Goal: Task Accomplishment & Management: Manage account settings

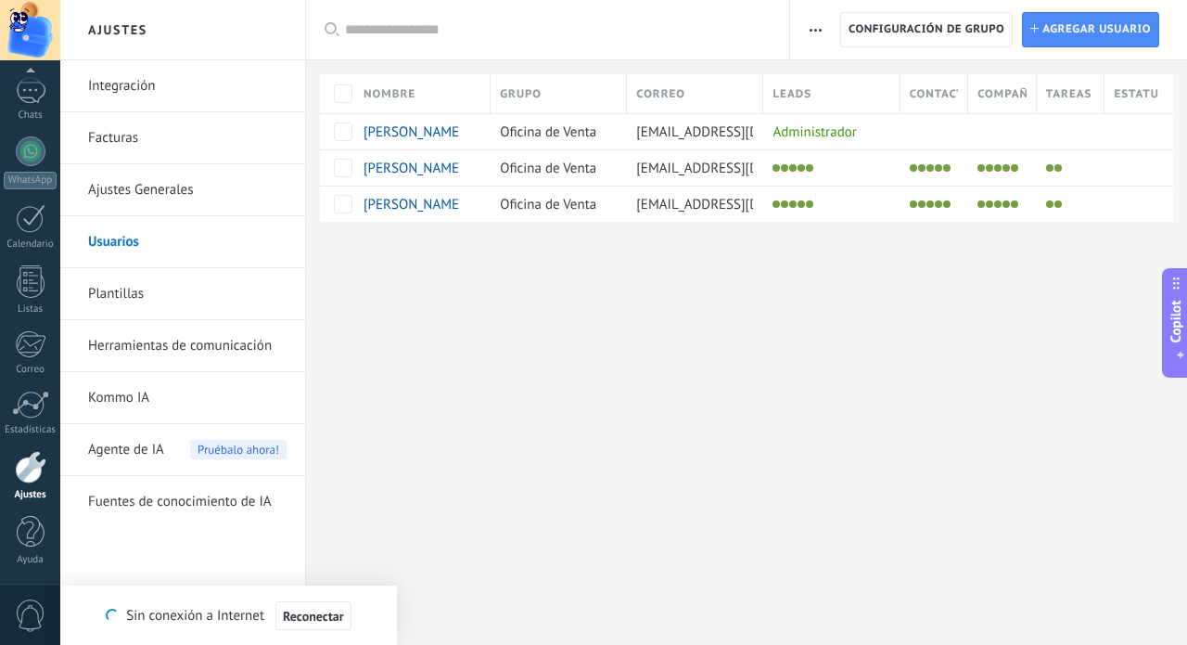
click at [407, 340] on div "Ajustes Integración Facturas Ajustes Generales Usuarios Plantillas Herramientas…" at bounding box center [623, 322] width 1127 height 645
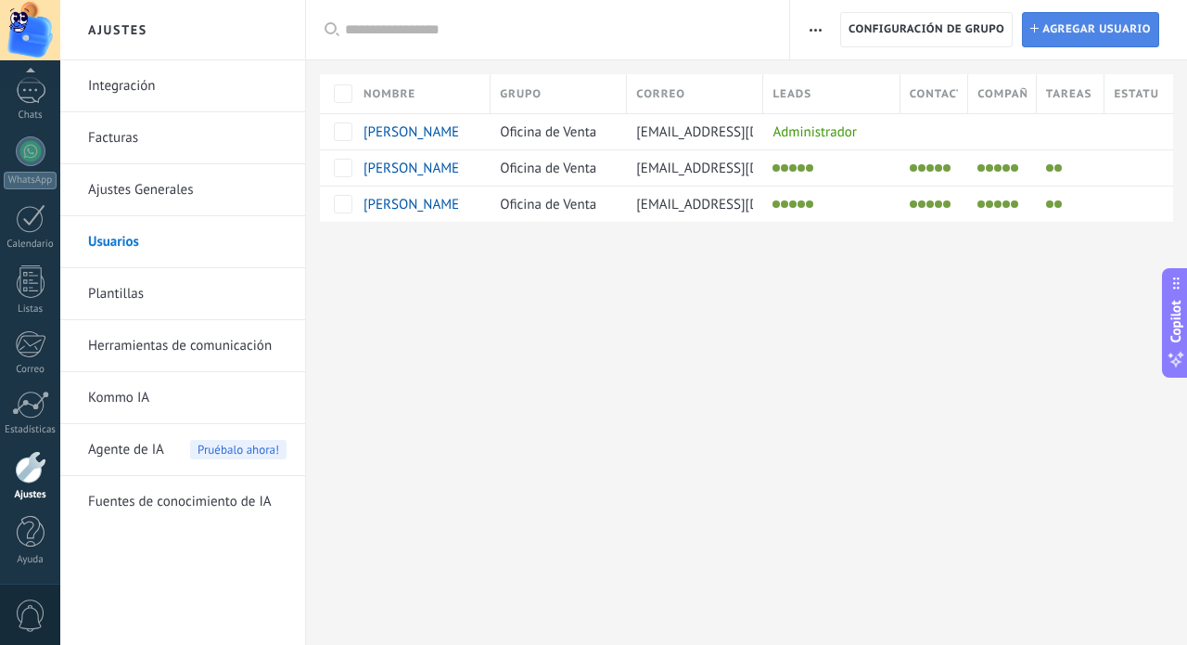
click at [1052, 29] on span "Agregar usuario" at bounding box center [1096, 29] width 109 height 33
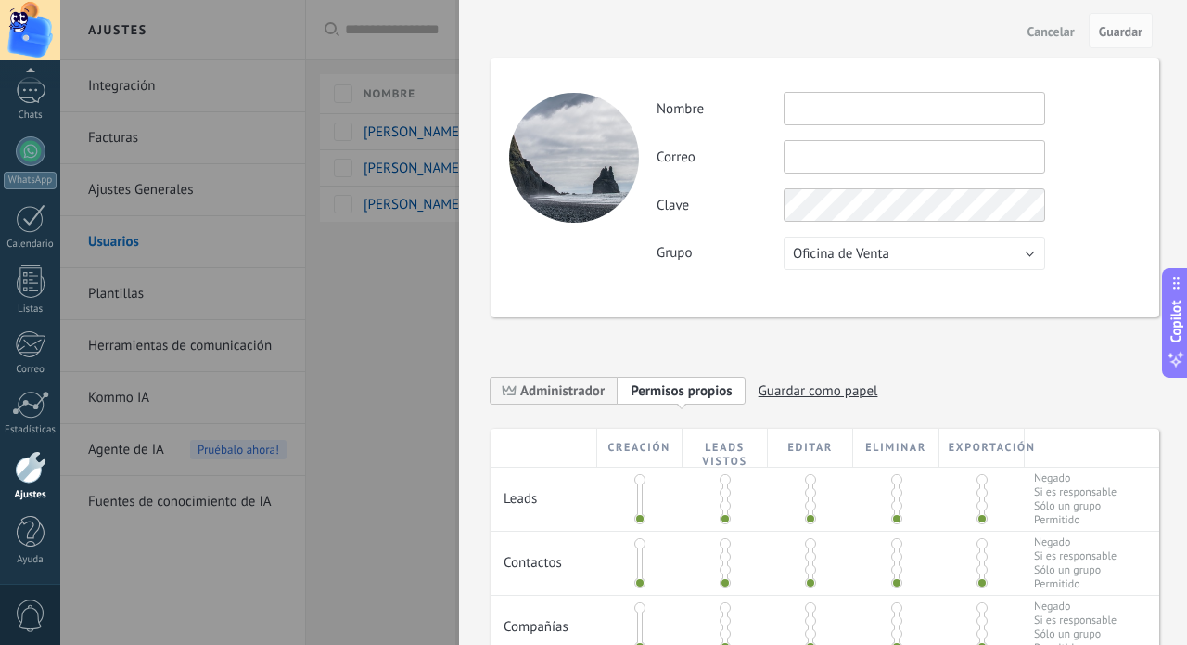
click at [858, 107] on input "text" at bounding box center [915, 108] width 262 height 33
type input "**********"
click at [847, 161] on input "text" at bounding box center [915, 156] width 262 height 33
type input "**********"
click at [1123, 28] on span "Guardar" at bounding box center [1121, 31] width 44 height 13
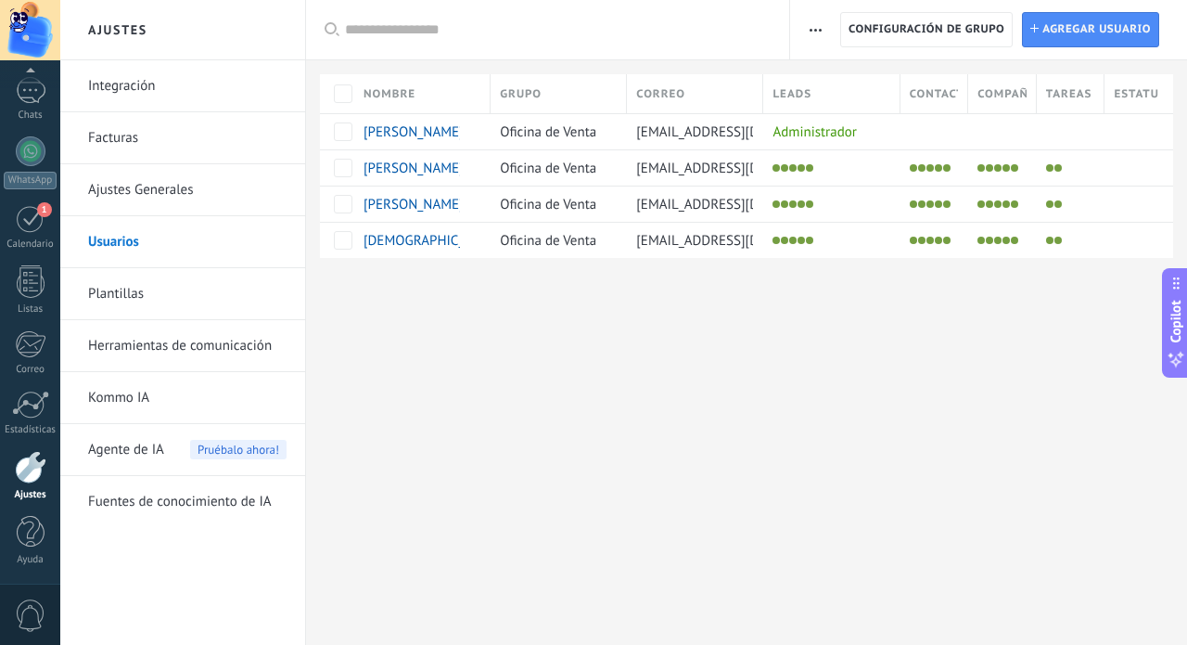
click at [1123, 28] on span "Agregar usuario" at bounding box center [1096, 29] width 109 height 33
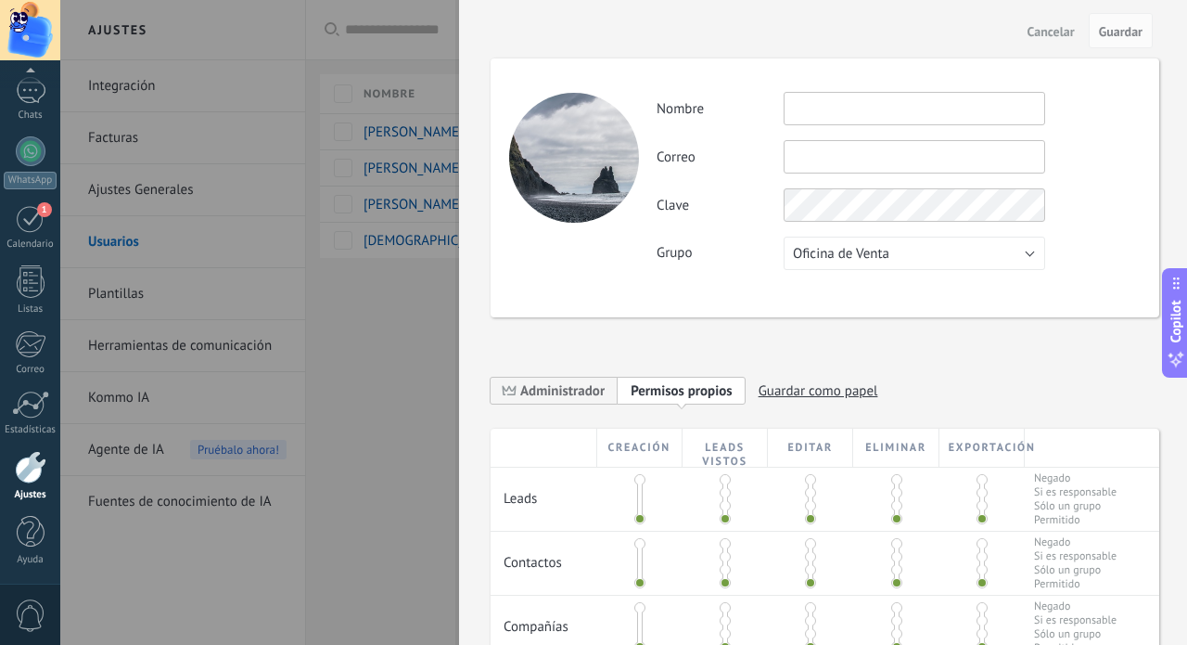
click at [808, 111] on input "text" at bounding box center [915, 108] width 262 height 33
type input "**********"
click at [811, 161] on input "text" at bounding box center [915, 156] width 262 height 33
type input "**********"
click at [1117, 45] on button "Guardar" at bounding box center [1121, 30] width 64 height 35
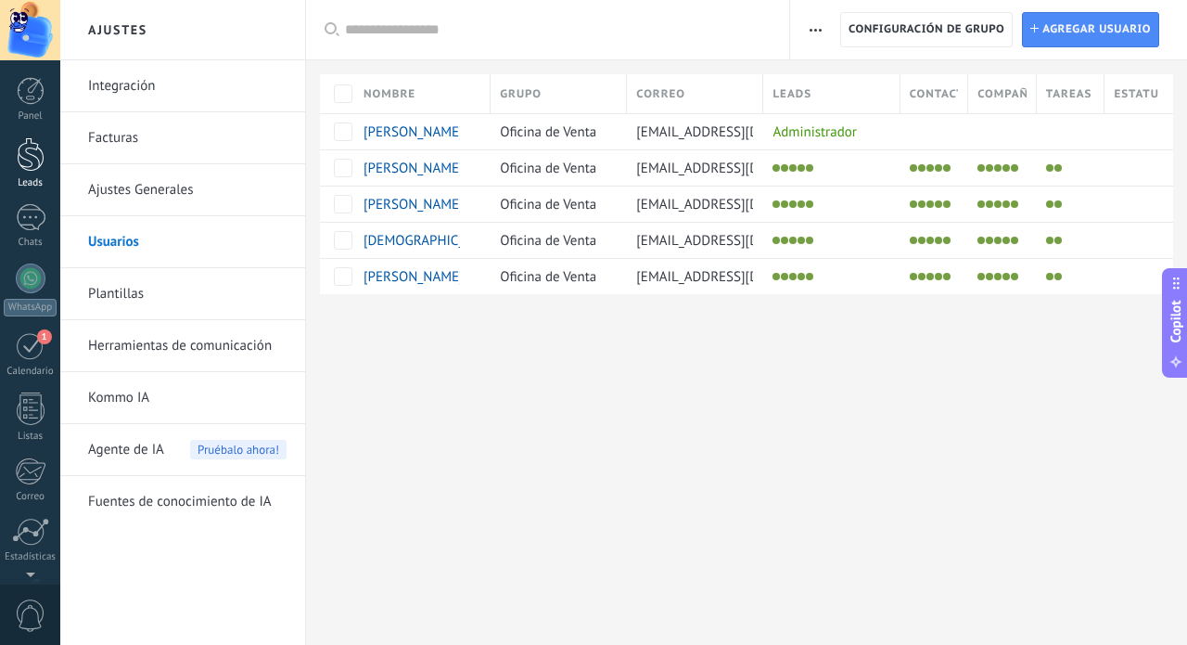
click at [36, 153] on div at bounding box center [31, 154] width 28 height 34
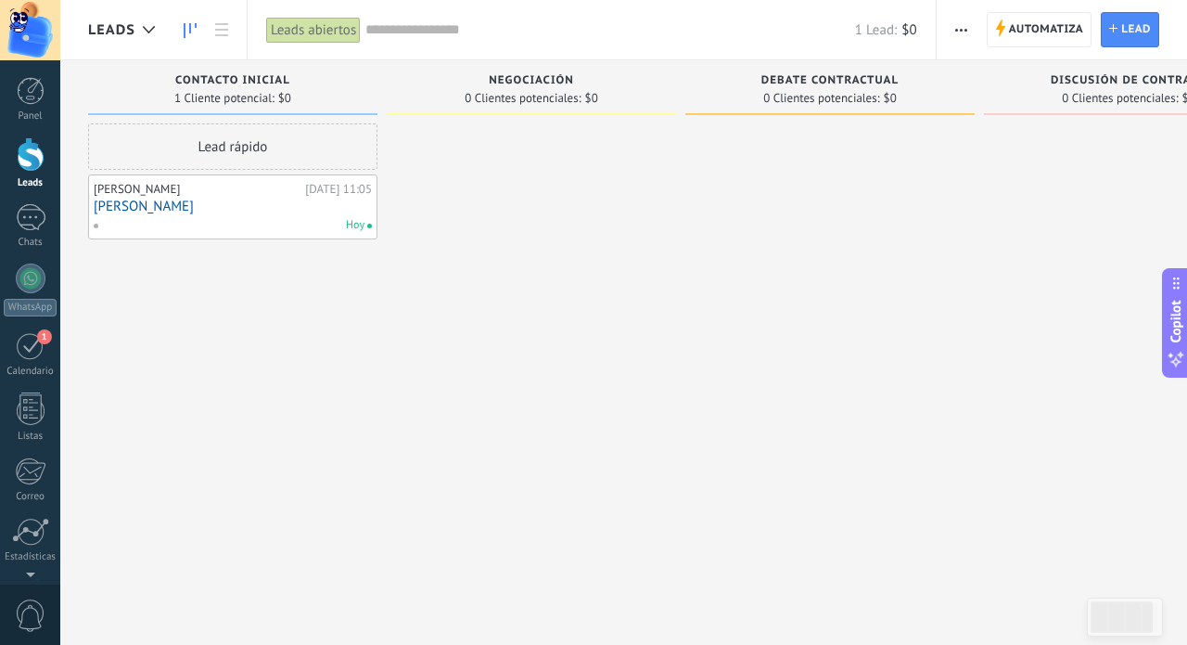
click at [533, 86] on span "Negociación" at bounding box center [531, 80] width 85 height 13
click at [42, 348] on div "1" at bounding box center [31, 345] width 30 height 29
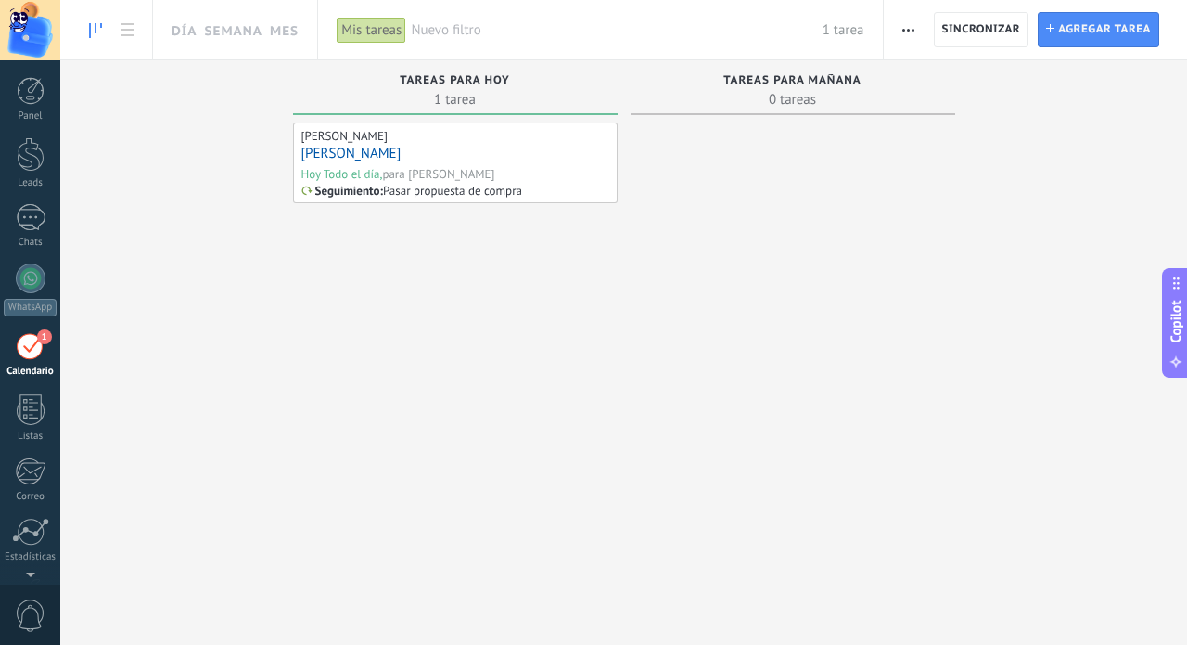
scroll to position [54, 0]
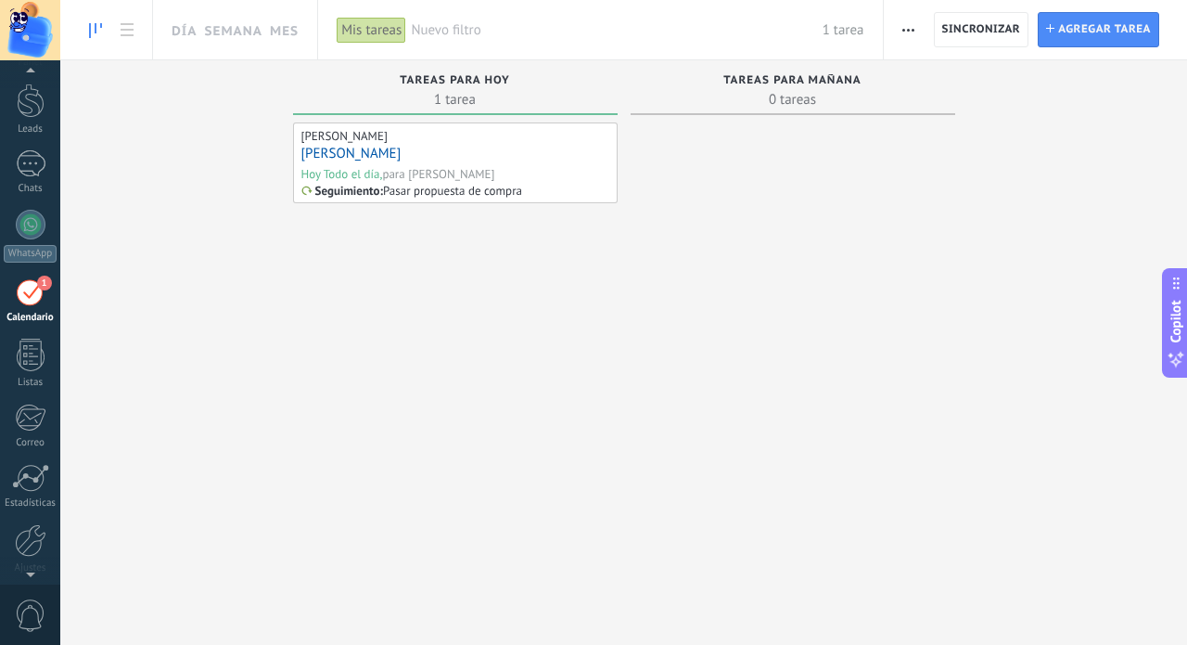
click at [480, 168] on div "para Cleyver Ulises Uribe Castañeda" at bounding box center [438, 174] width 112 height 16
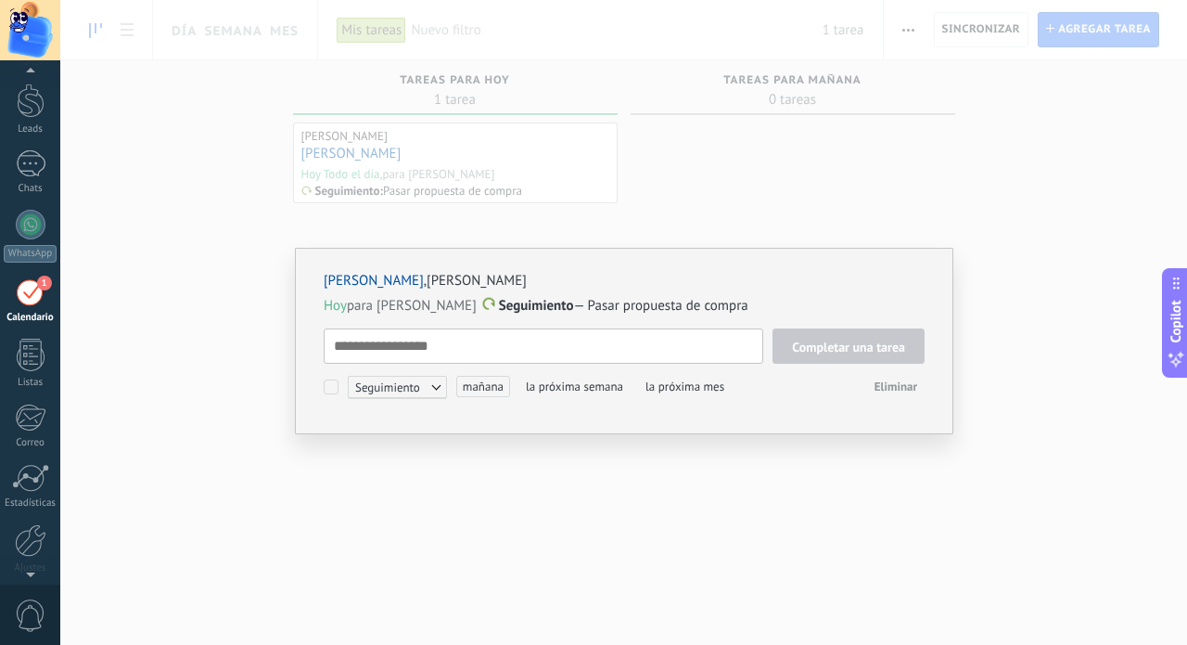
click at [402, 346] on textarea at bounding box center [544, 345] width 440 height 35
type textarea "**********"
click at [432, 388] on span "Seguimiento" at bounding box center [397, 387] width 99 height 22
click at [819, 345] on span "Completar una tarea" at bounding box center [848, 346] width 113 height 13
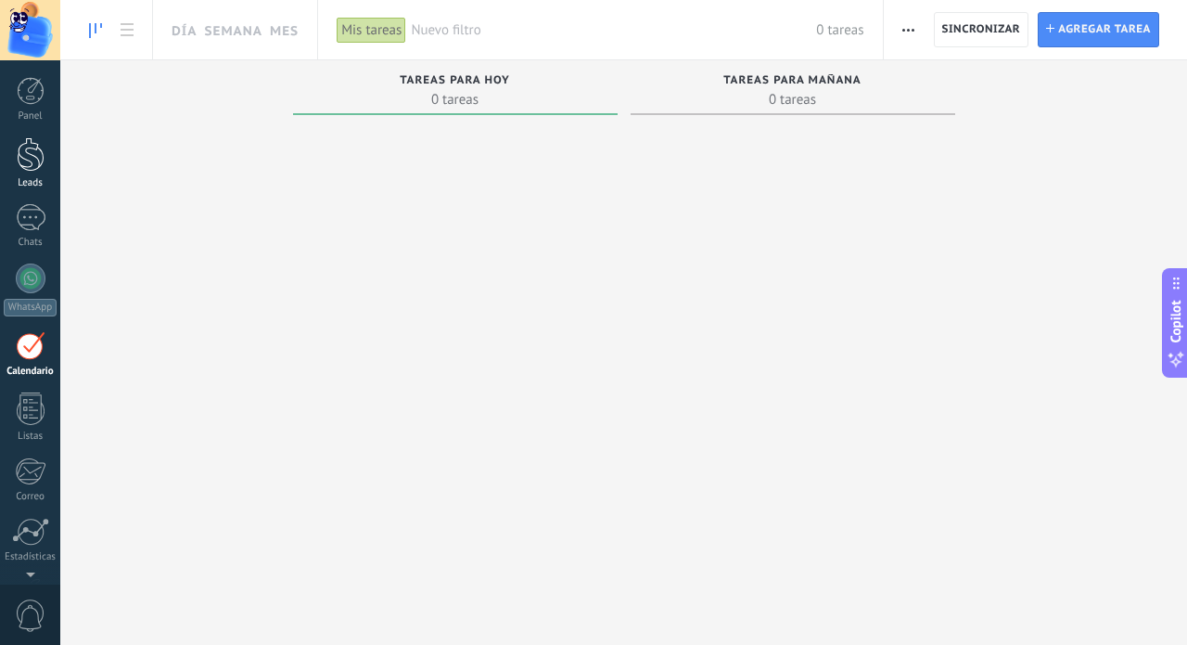
click at [33, 147] on div at bounding box center [31, 154] width 28 height 34
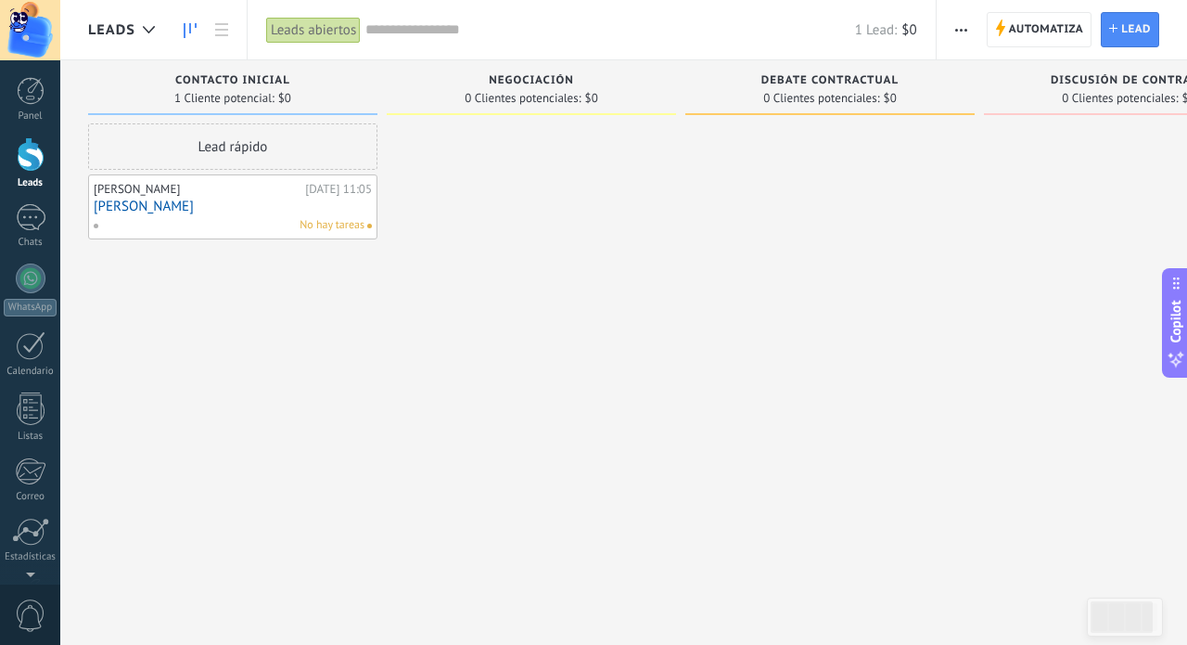
click at [152, 200] on link "[PERSON_NAME]" at bounding box center [233, 206] width 278 height 16
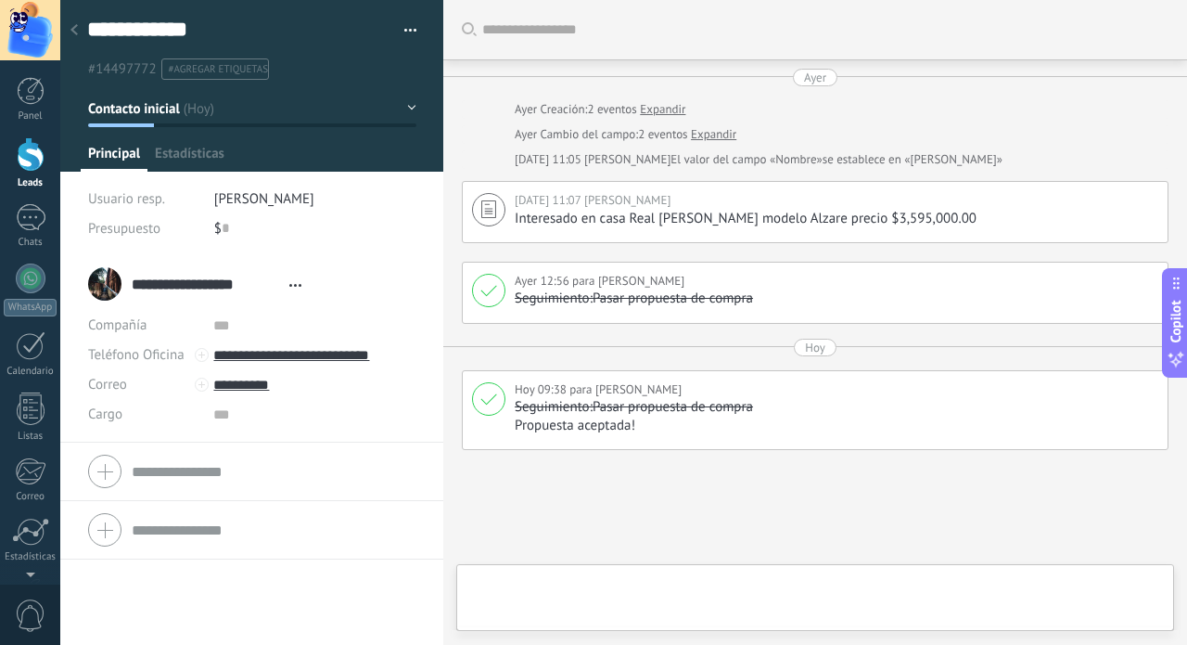
type textarea "**********"
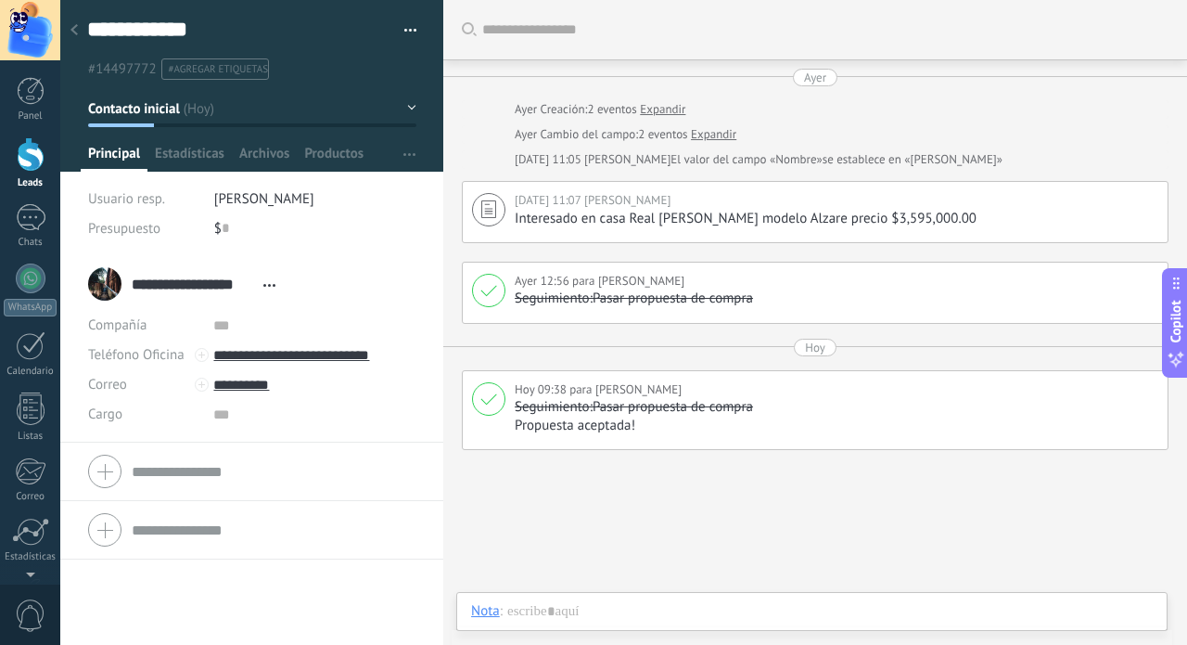
click at [406, 109] on button "Contacto inicial" at bounding box center [252, 108] width 328 height 33
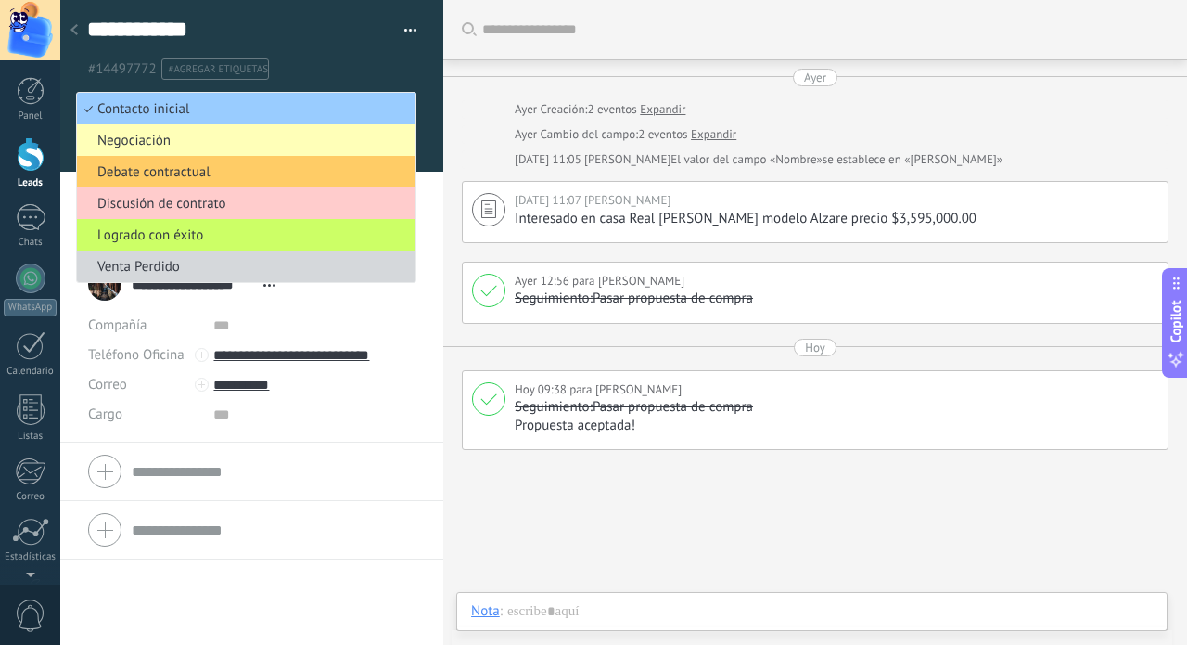
click at [124, 138] on span "Negociación" at bounding box center [243, 141] width 333 height 18
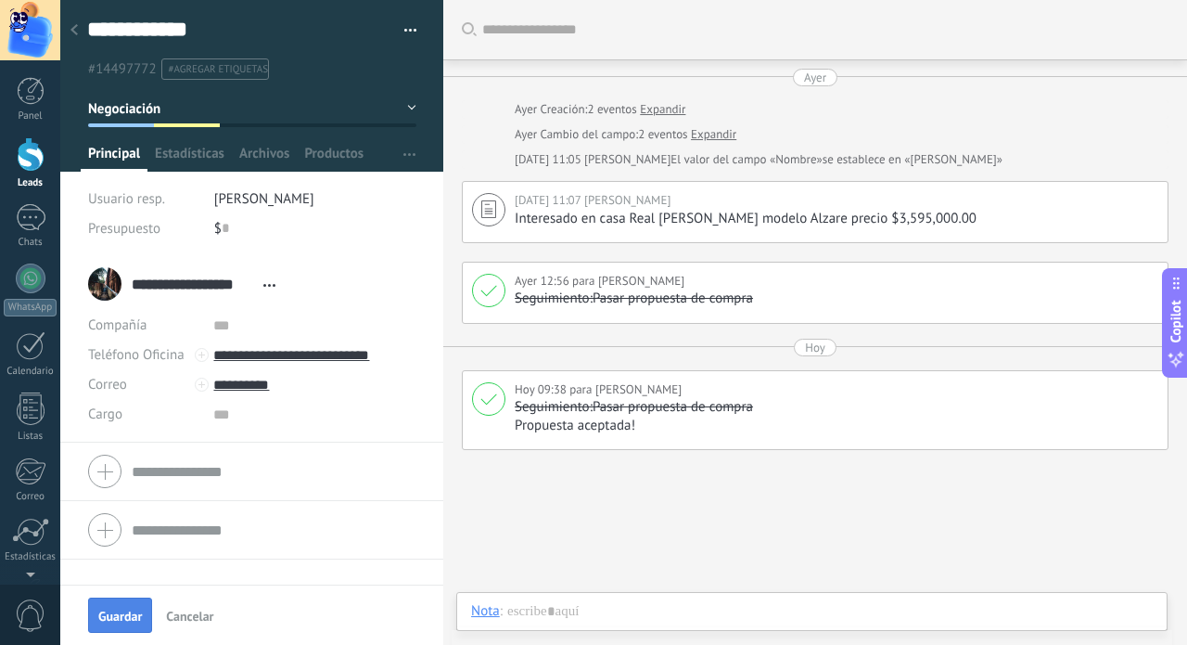
click at [115, 617] on span "Guardar" at bounding box center [120, 615] width 44 height 13
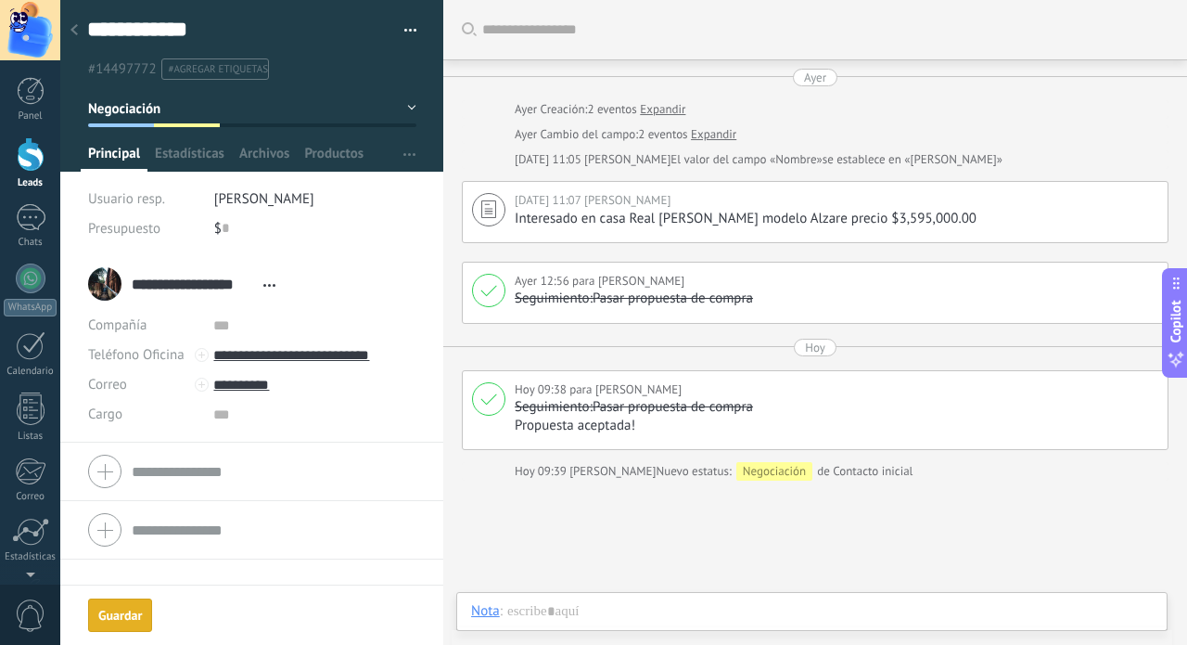
scroll to position [31, 0]
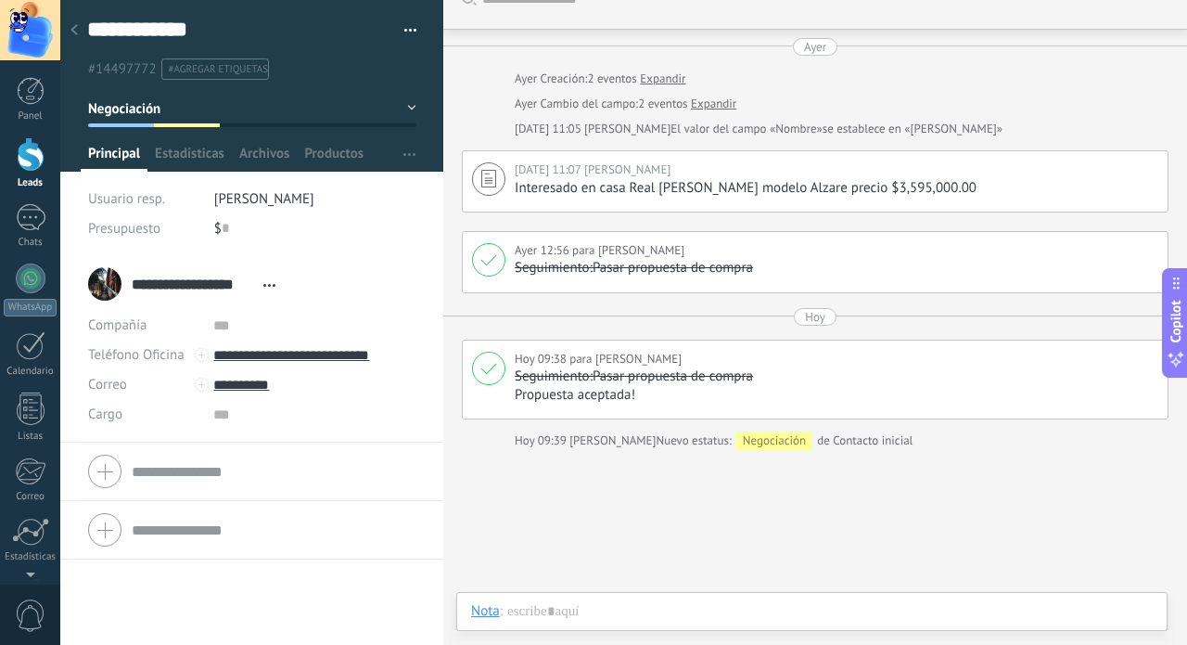
click at [29, 170] on div at bounding box center [31, 154] width 28 height 34
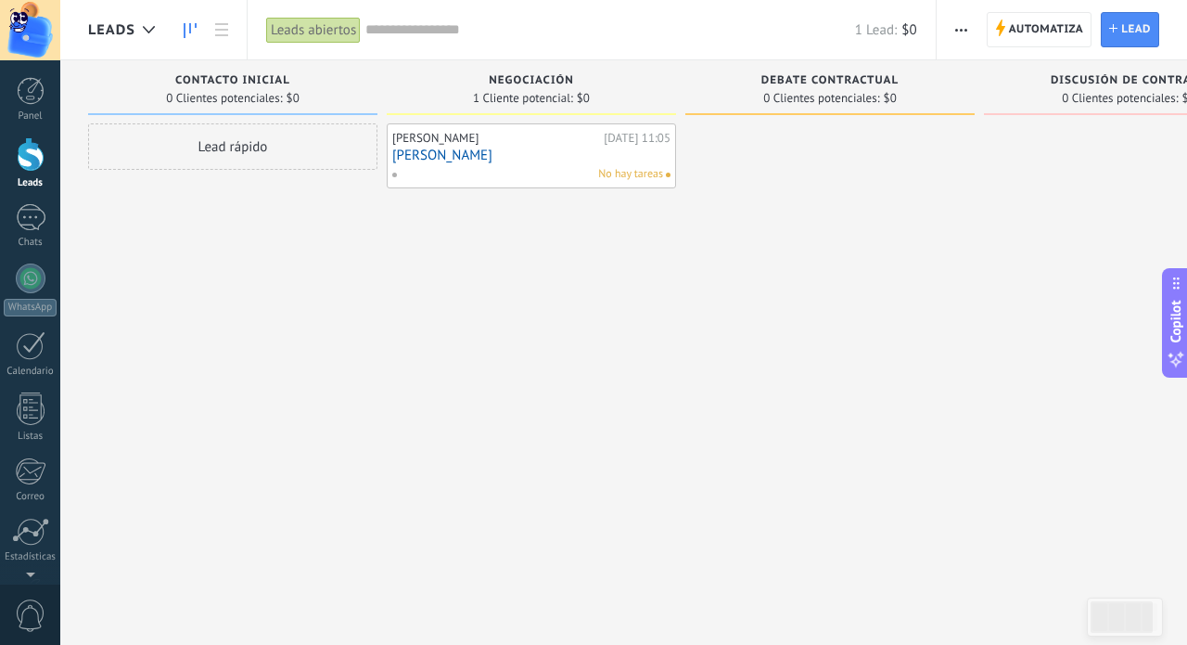
click at [32, 157] on div at bounding box center [31, 154] width 28 height 34
click at [31, 79] on div at bounding box center [31, 91] width 28 height 28
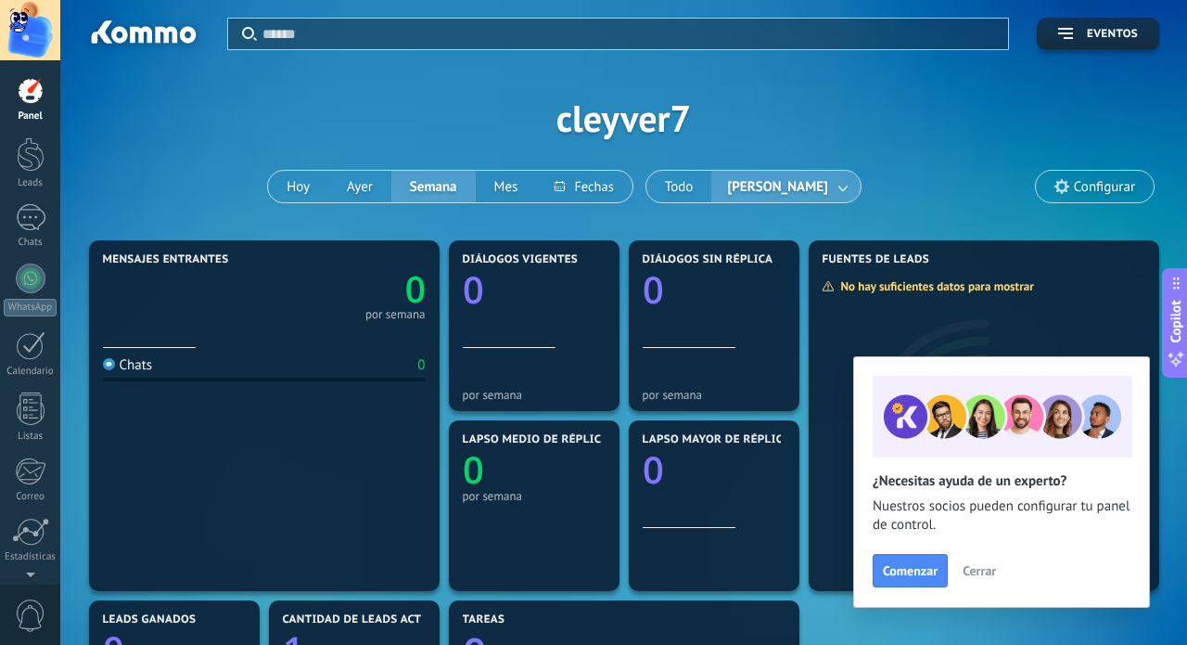
click at [856, 183] on link at bounding box center [843, 187] width 33 height 31
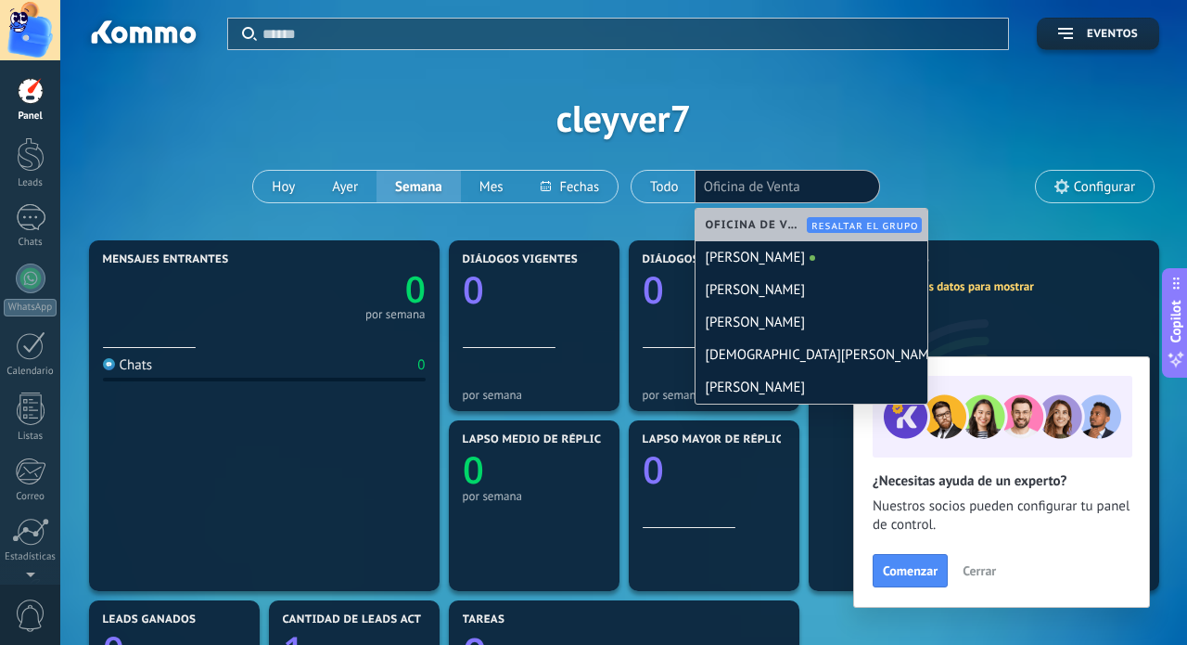
click at [856, 183] on li "Oficina de Venta" at bounding box center [787, 186] width 167 height 26
click at [902, 100] on div "Aplicar Eventos cleyver7 Hoy Ayer Semana Mes Todo Cleyver Ulises Uribe Castañed…" at bounding box center [623, 118] width 1071 height 236
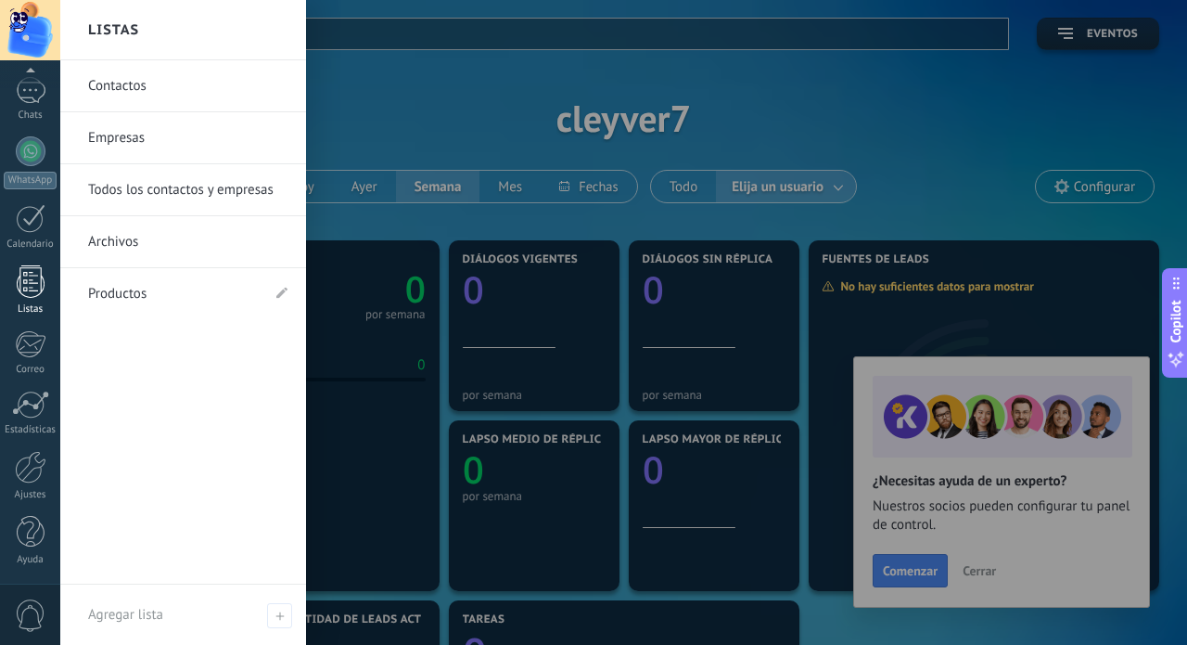
scroll to position [127, 0]
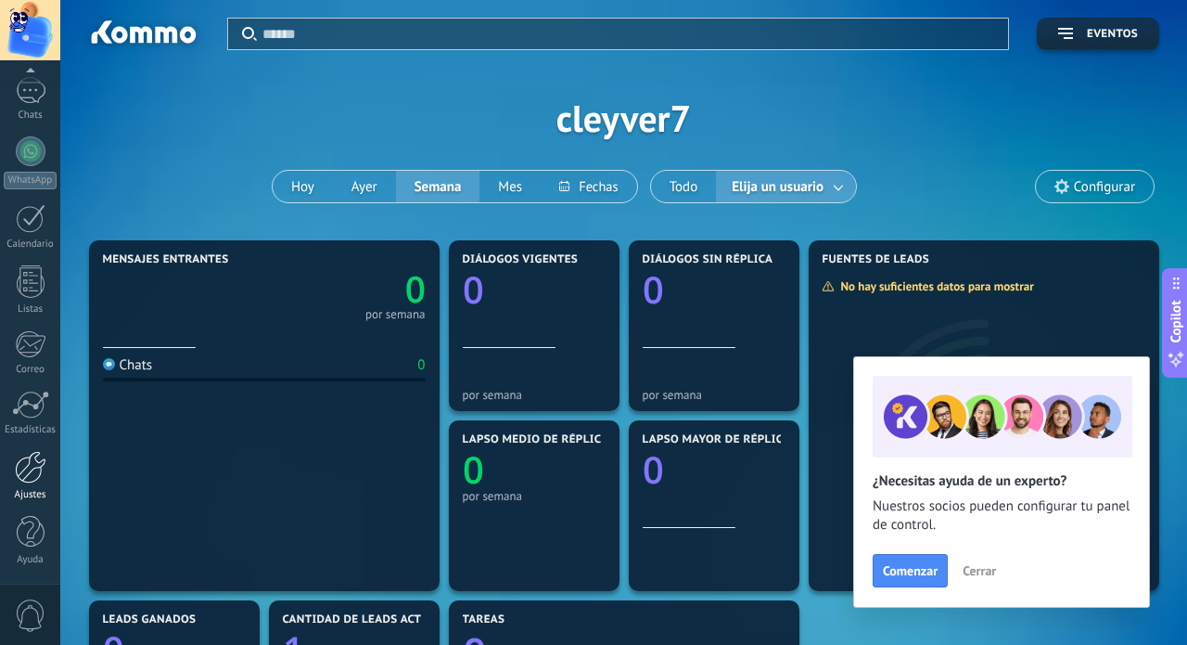
click at [29, 462] on div at bounding box center [31, 467] width 32 height 32
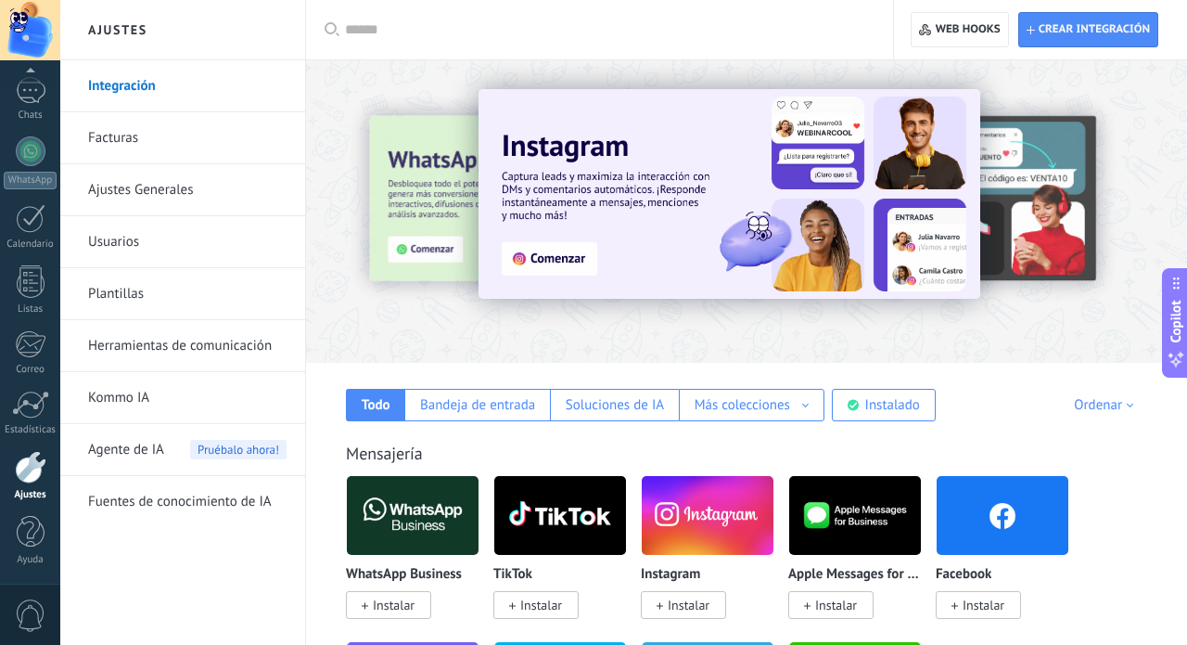
click at [130, 249] on link "Usuarios" at bounding box center [187, 242] width 198 height 52
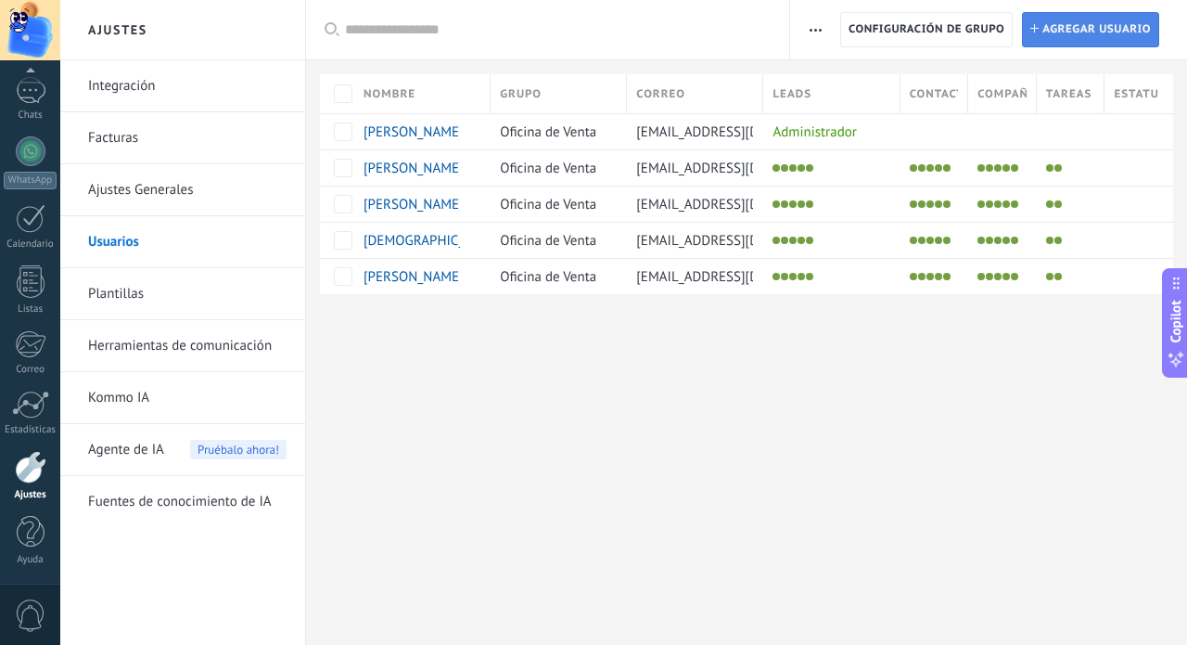
click at [1100, 33] on span "Agregar usuario" at bounding box center [1096, 29] width 109 height 33
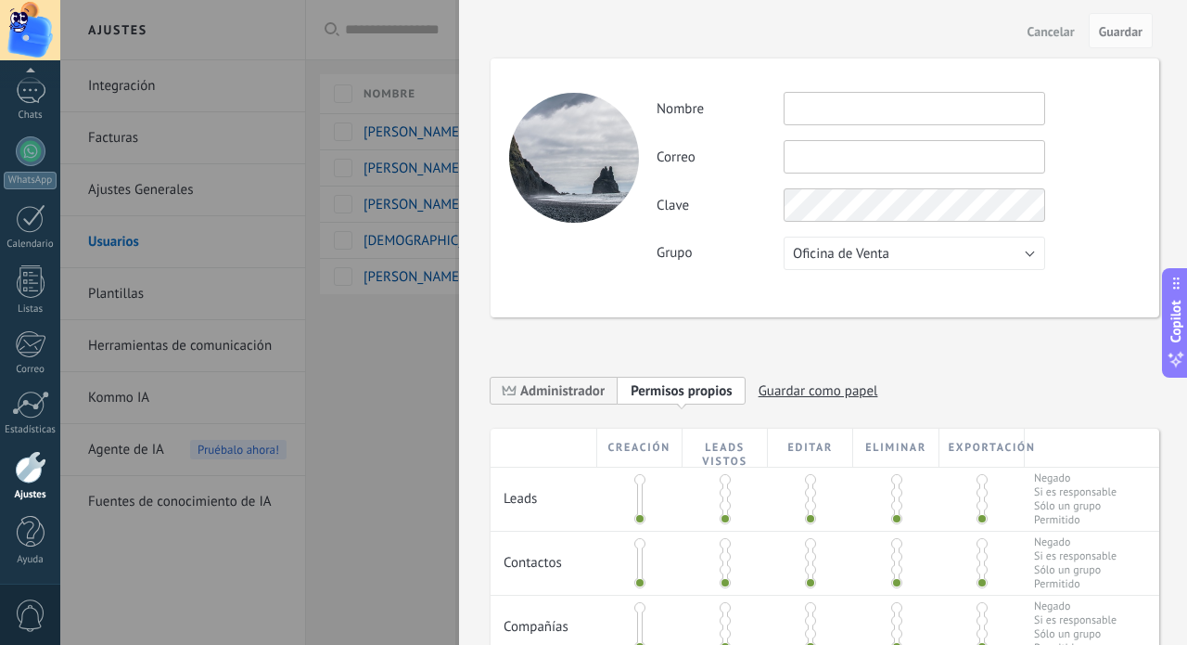
click at [798, 110] on input "text" at bounding box center [915, 108] width 262 height 33
type input "**********"
click at [812, 167] on input "text" at bounding box center [915, 156] width 262 height 33
type input "**********"
click at [1133, 38] on span "Guardar" at bounding box center [1121, 31] width 44 height 13
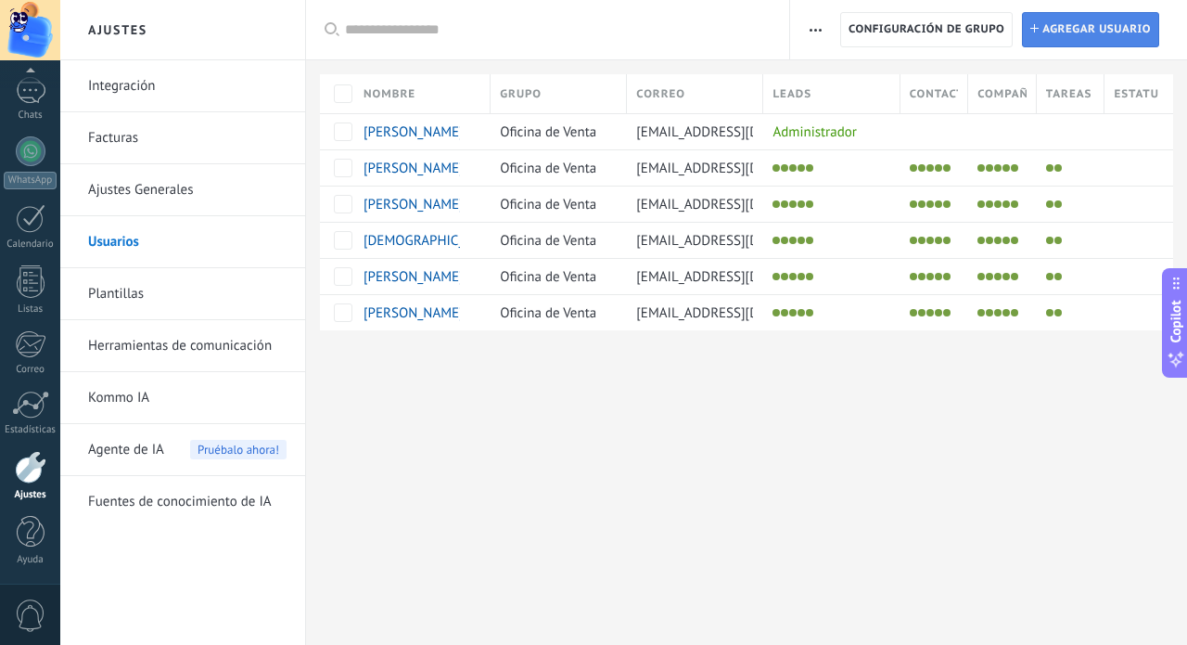
click at [1097, 31] on span "Agregar usuario" at bounding box center [1096, 29] width 109 height 33
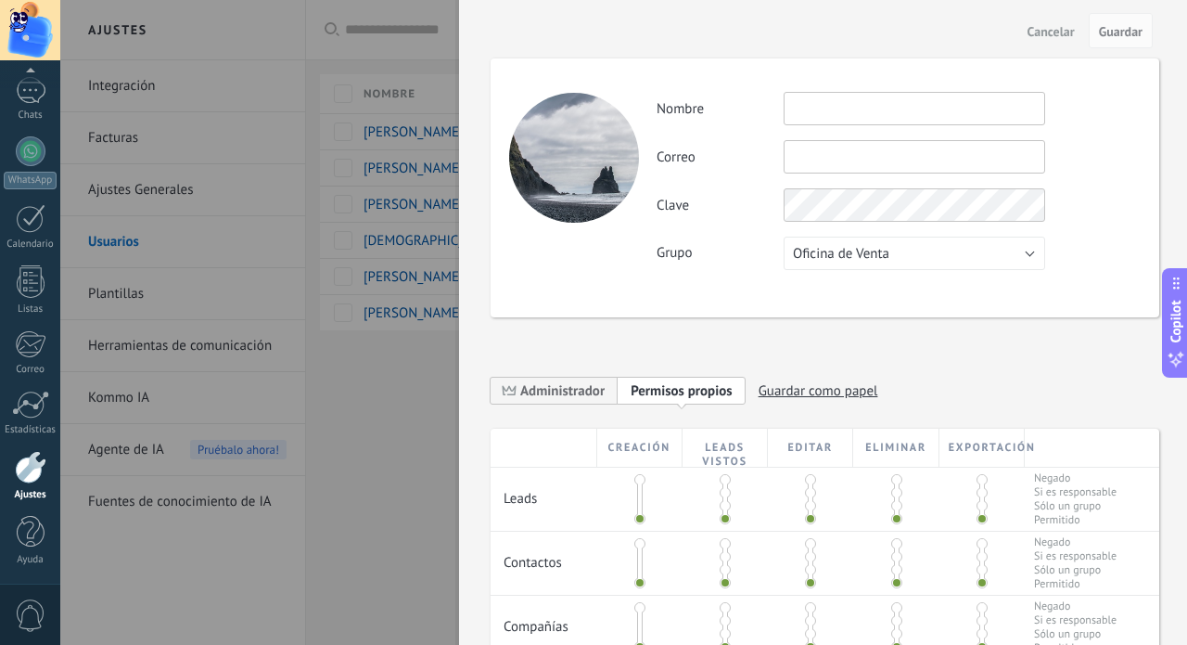
click at [810, 119] on input "text" at bounding box center [915, 108] width 262 height 33
click at [820, 153] on input "text" at bounding box center [915, 156] width 262 height 33
type input "**********"
click at [823, 111] on input "text" at bounding box center [915, 108] width 262 height 33
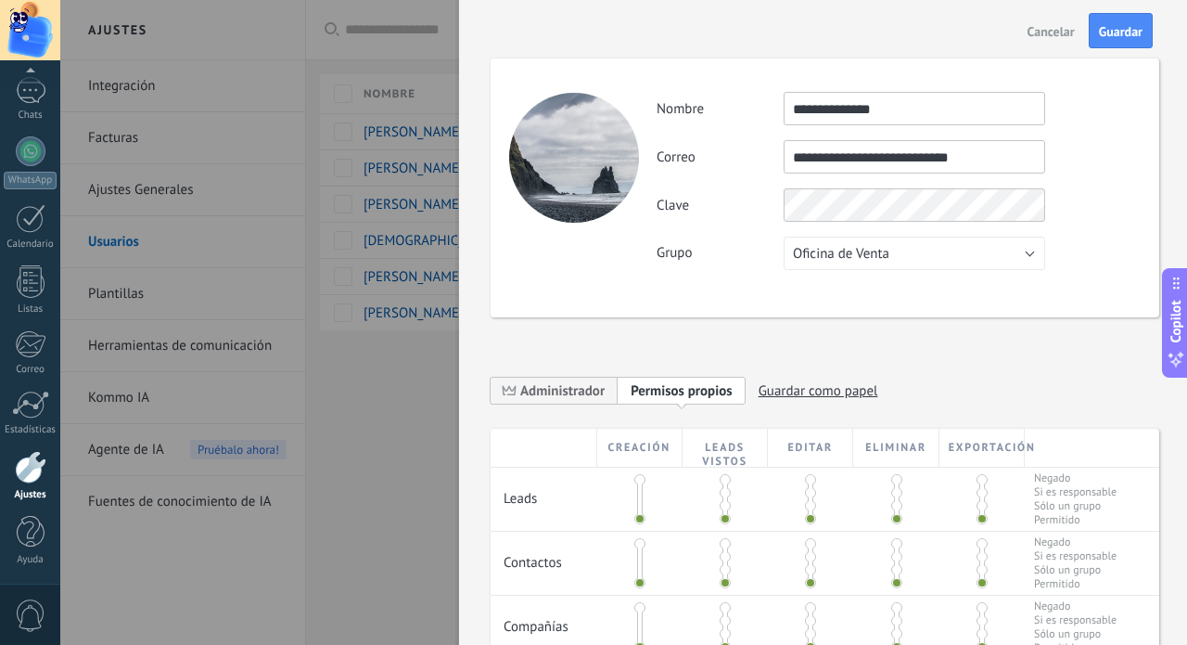
type input "**********"
click at [1116, 32] on span "Guardar" at bounding box center [1121, 31] width 44 height 13
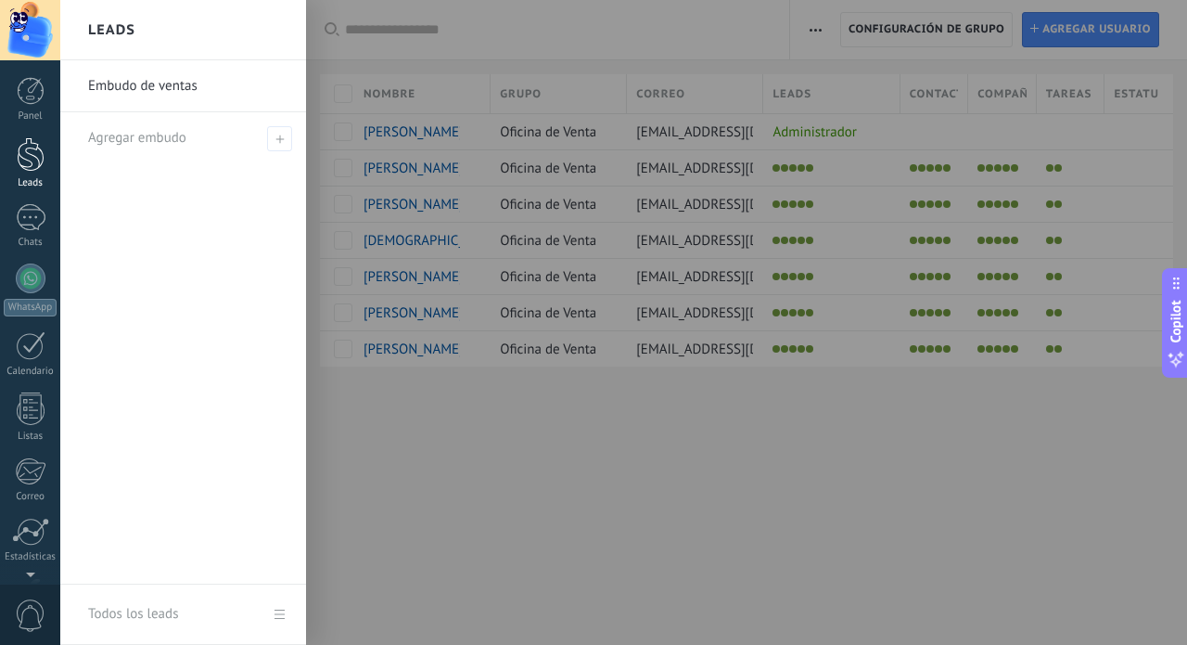
click at [32, 173] on link "Leads" at bounding box center [30, 163] width 60 height 52
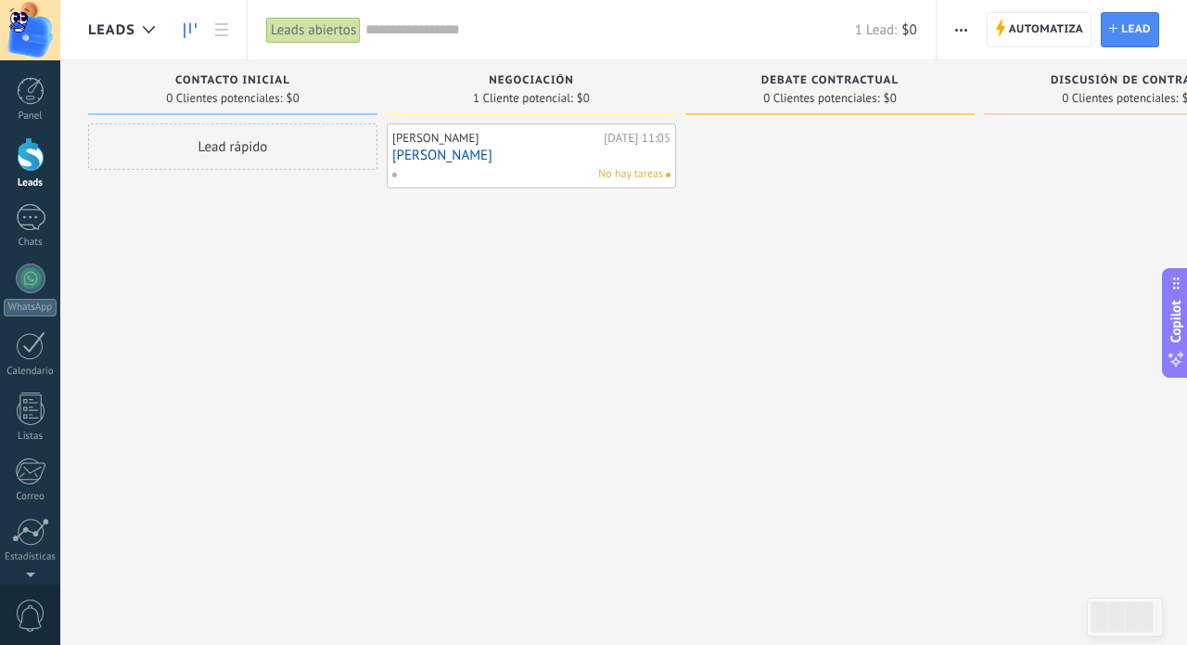
click at [854, 238] on div at bounding box center [829, 324] width 289 height 402
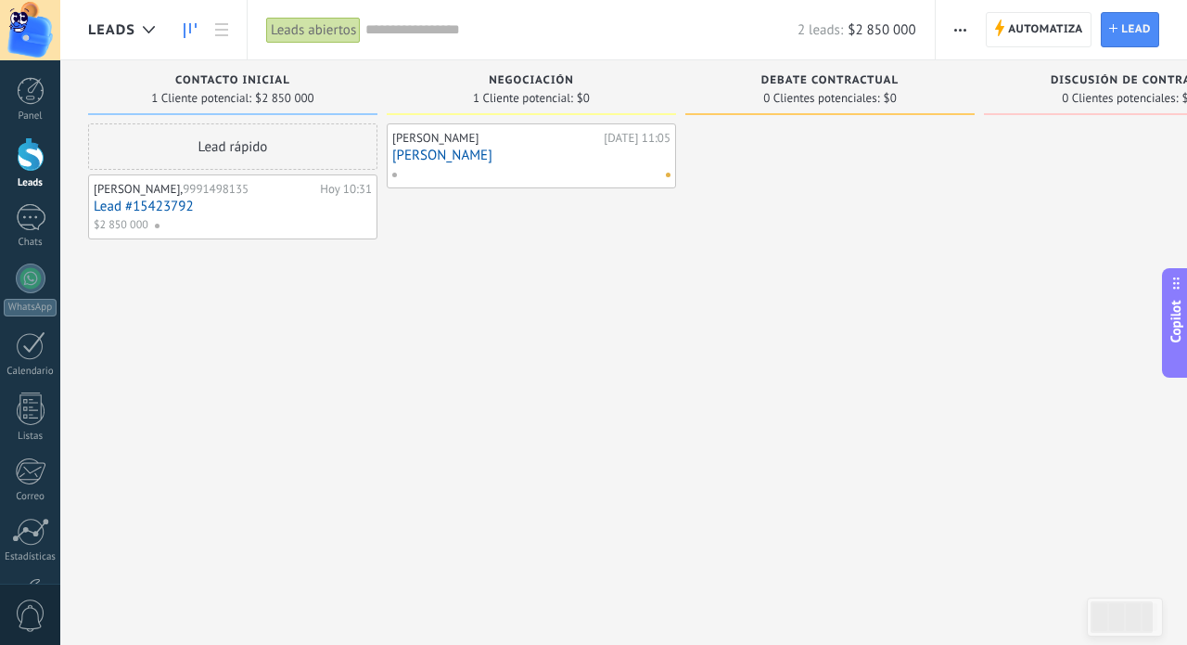
click at [209, 214] on div "[PERSON_NAME], 9991498135 [DATE] 10:31 Lead #15423792 $2 850 000" at bounding box center [233, 207] width 278 height 54
click at [149, 205] on link "Lead #15423792" at bounding box center [233, 206] width 278 height 16
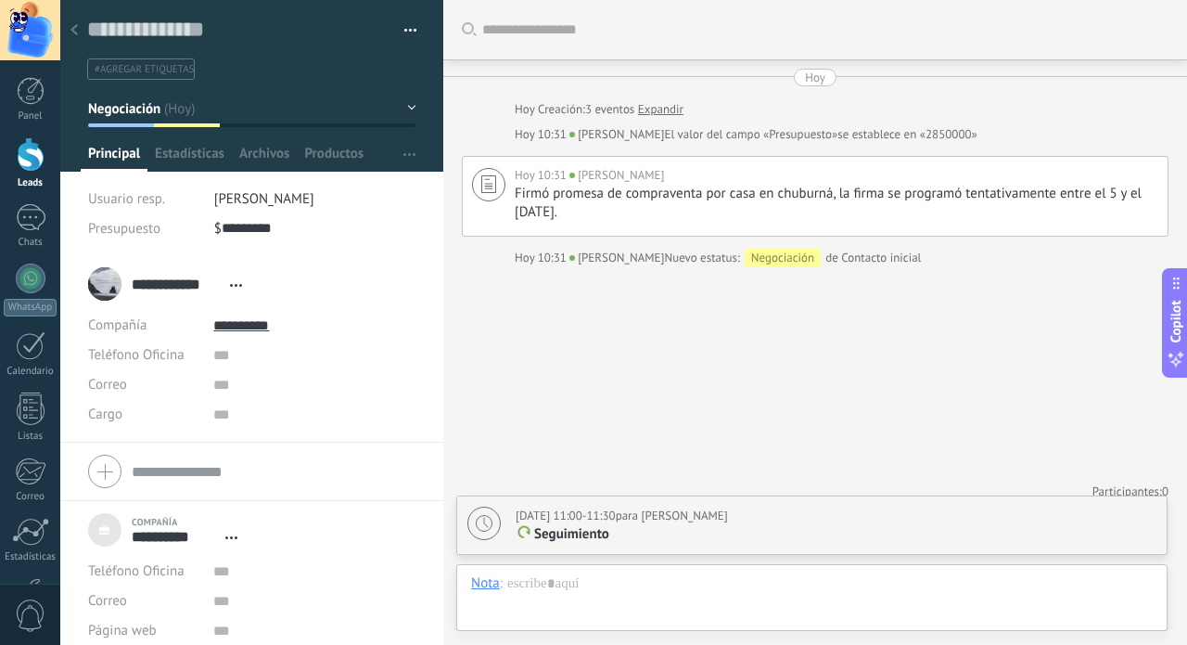
scroll to position [19, 0]
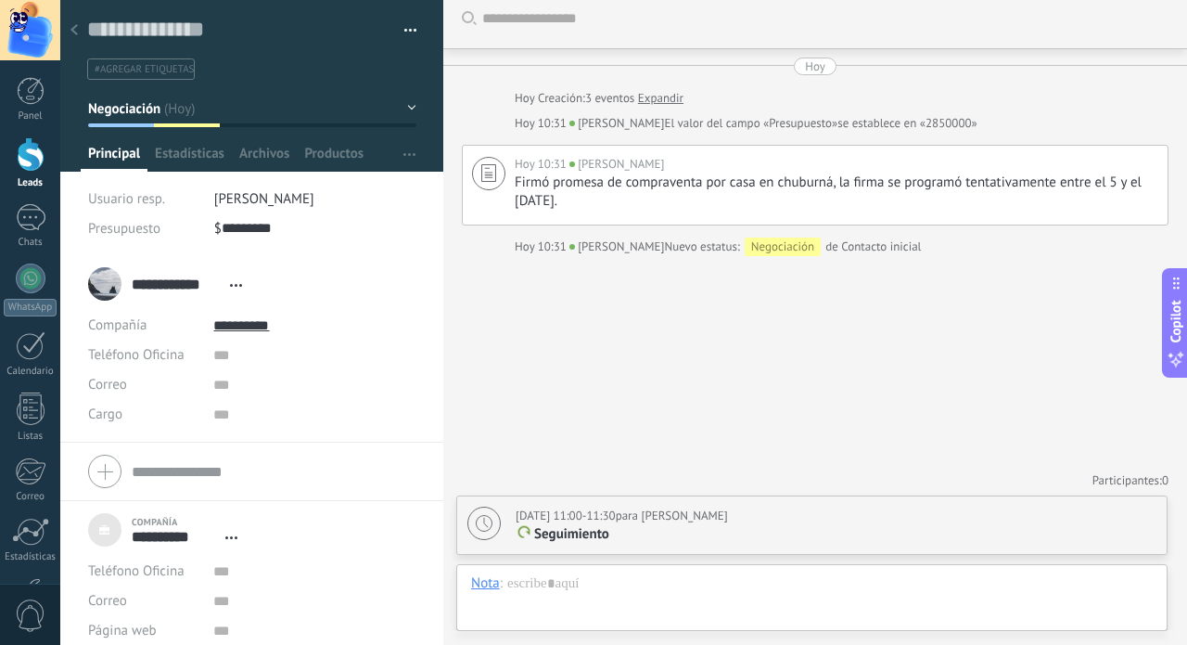
click at [403, 32] on button "button" at bounding box center [403, 31] width 27 height 28
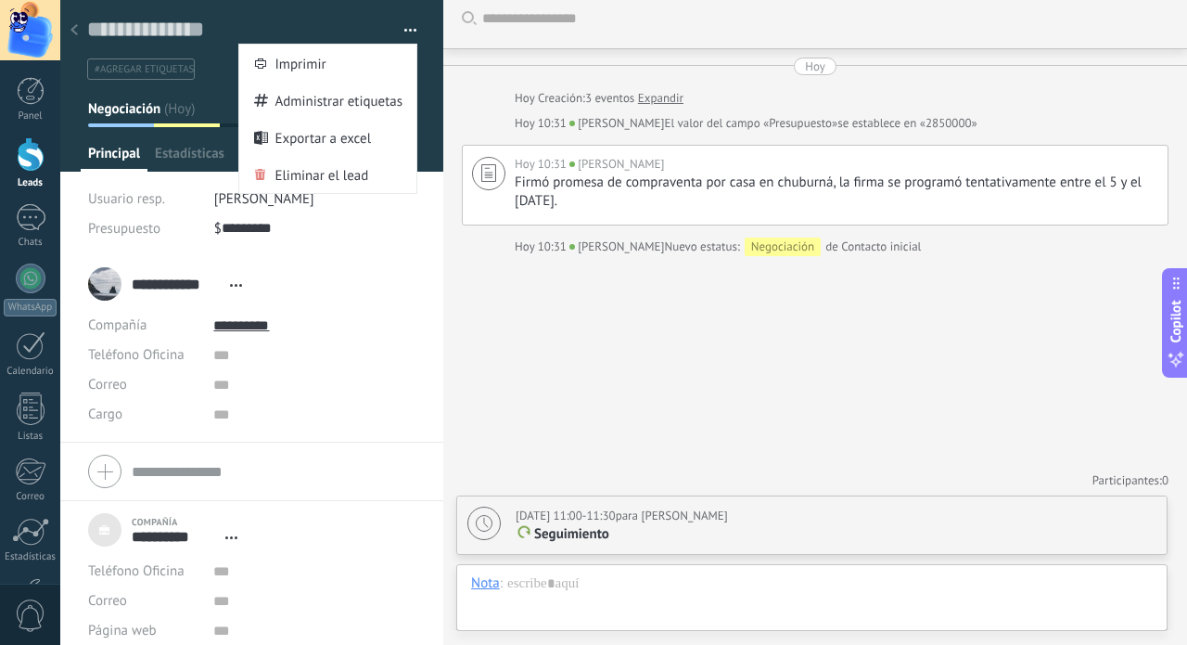
click at [411, 369] on li "**********" at bounding box center [251, 348] width 383 height 187
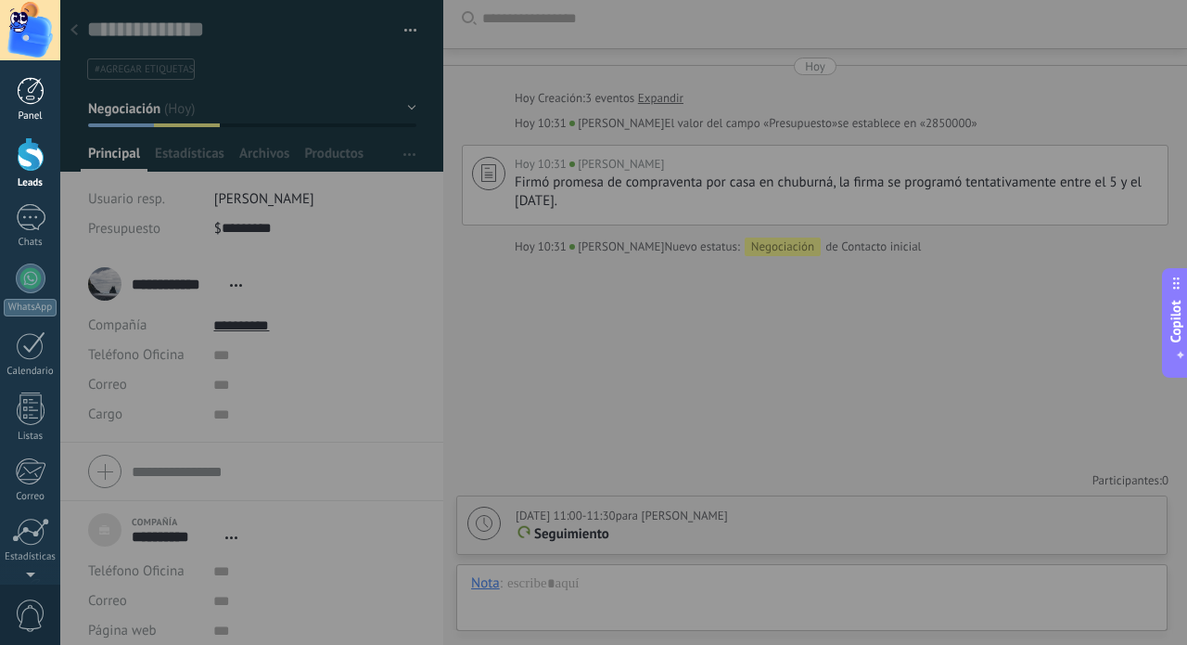
click at [34, 93] on div at bounding box center [31, 91] width 28 height 28
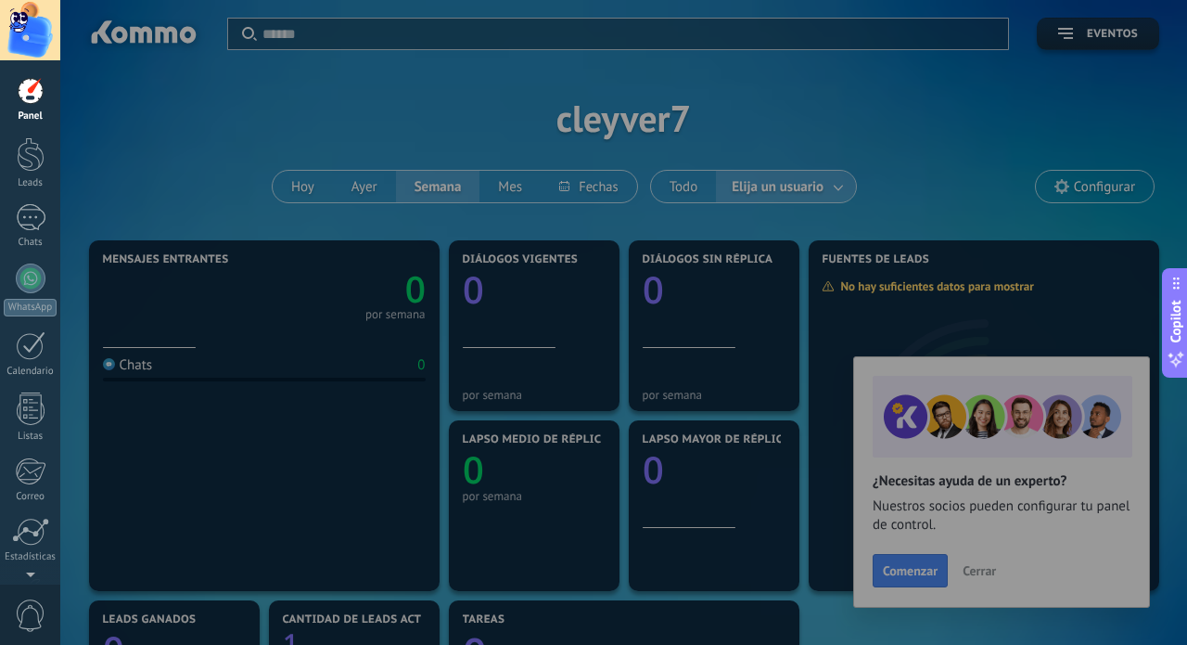
click at [988, 572] on div at bounding box center [653, 322] width 1187 height 645
click at [985, 572] on div at bounding box center [653, 322] width 1187 height 645
click at [839, 191] on div at bounding box center [653, 322] width 1187 height 645
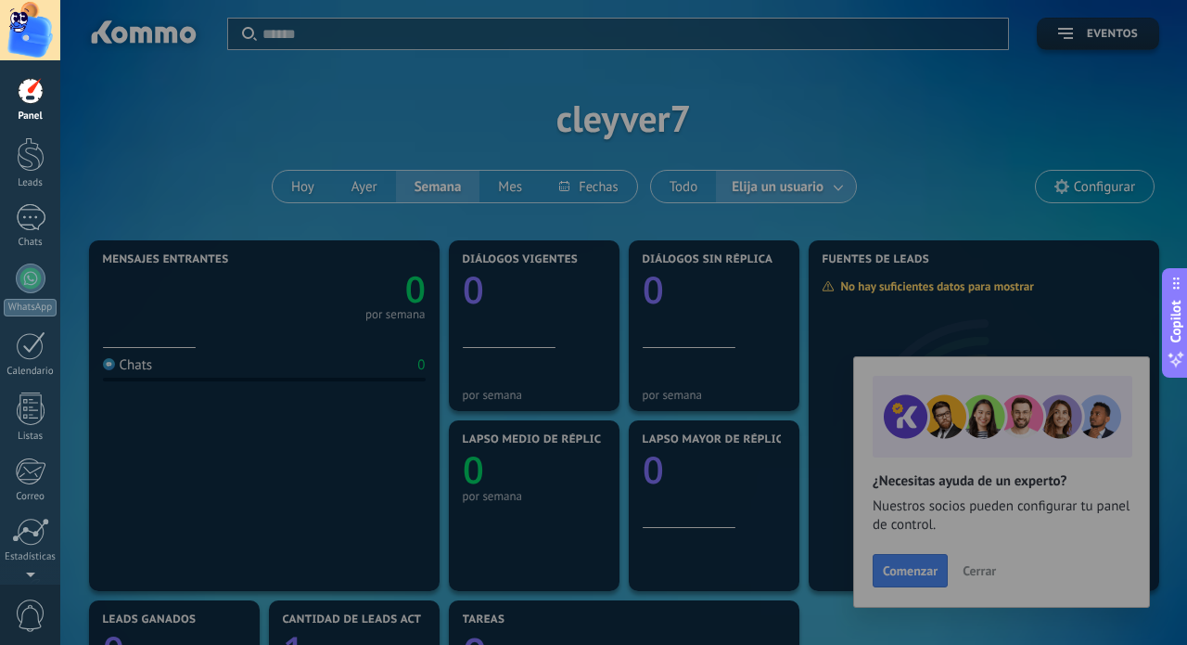
click at [839, 191] on div at bounding box center [653, 322] width 1187 height 645
click at [979, 583] on div at bounding box center [653, 322] width 1187 height 645
click at [983, 574] on div at bounding box center [653, 322] width 1187 height 645
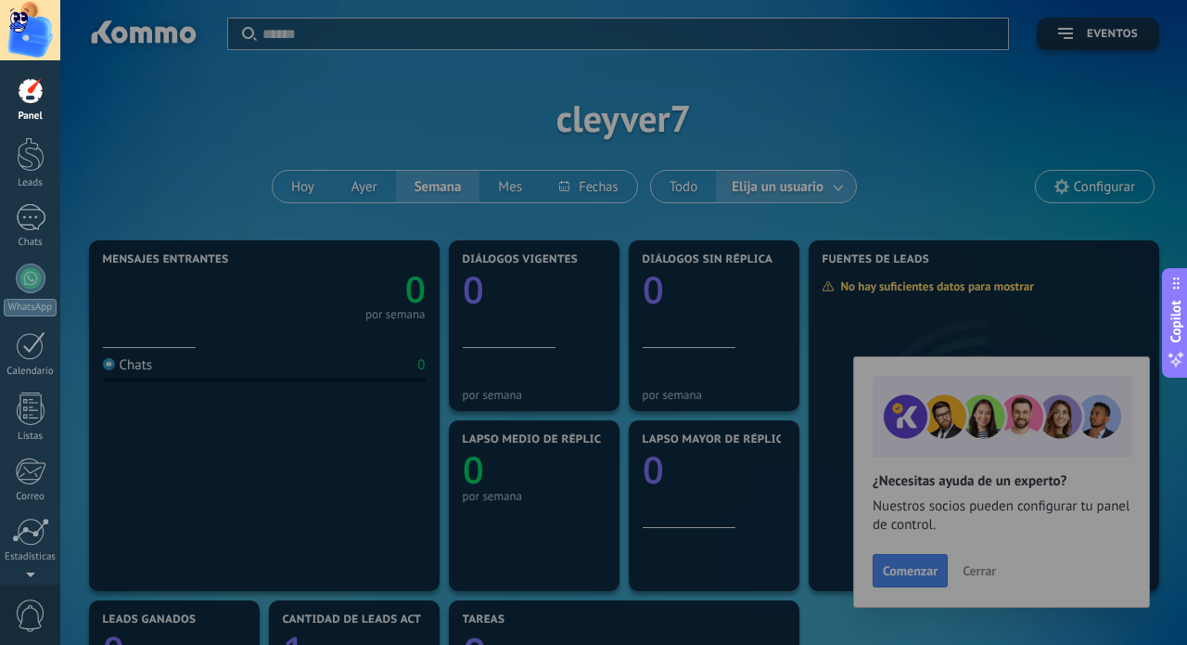
click at [939, 187] on div at bounding box center [653, 322] width 1187 height 645
click at [843, 182] on div at bounding box center [653, 322] width 1187 height 645
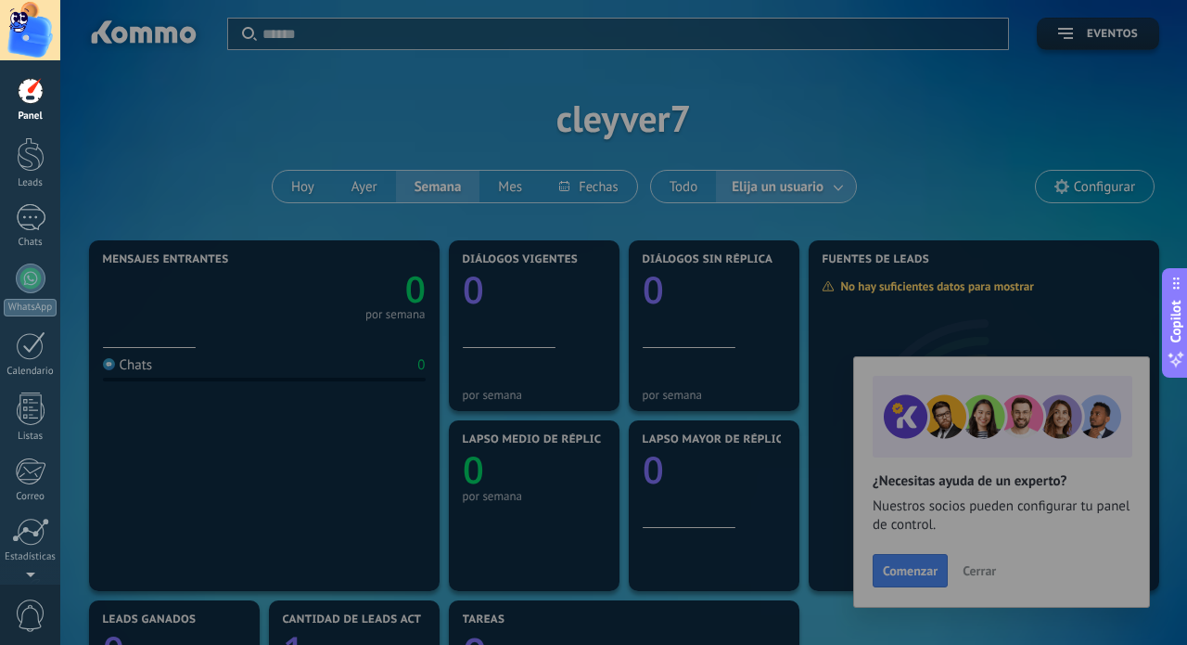
click at [843, 182] on div at bounding box center [653, 322] width 1187 height 645
click at [692, 186] on div at bounding box center [653, 322] width 1187 height 645
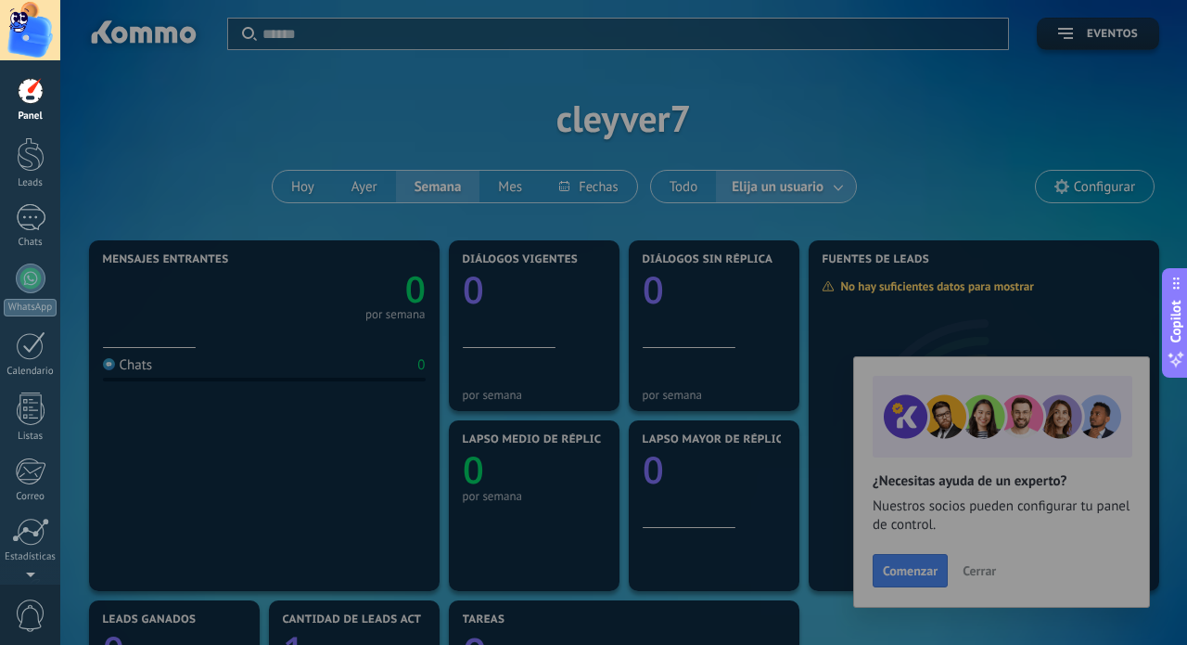
click at [836, 190] on div at bounding box center [653, 322] width 1187 height 645
click at [977, 572] on div at bounding box center [653, 322] width 1187 height 645
click at [920, 578] on div at bounding box center [653, 322] width 1187 height 645
click at [185, 183] on div at bounding box center [653, 322] width 1187 height 645
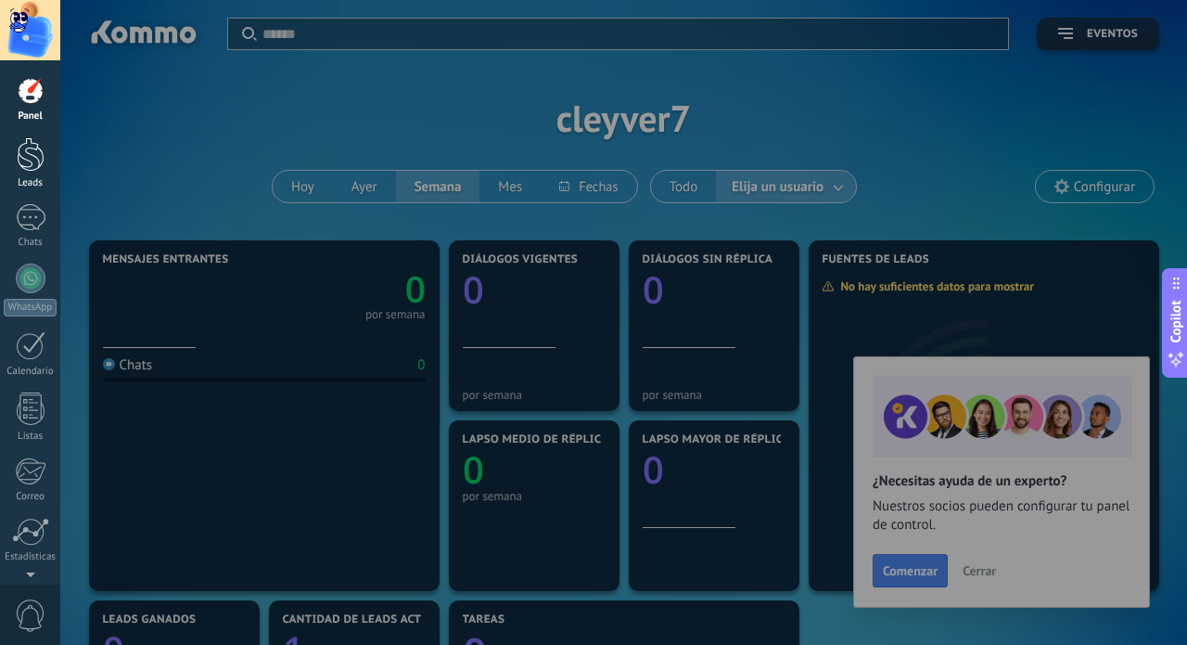
click at [20, 141] on div at bounding box center [31, 154] width 28 height 34
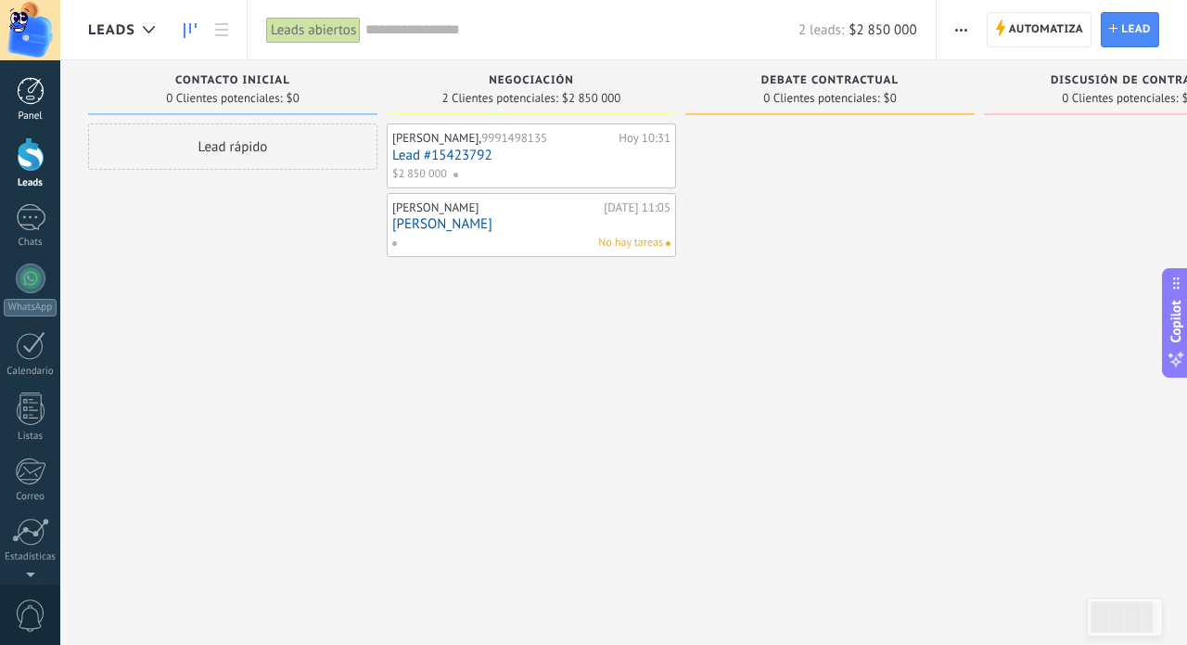
click at [42, 98] on div at bounding box center [31, 91] width 28 height 28
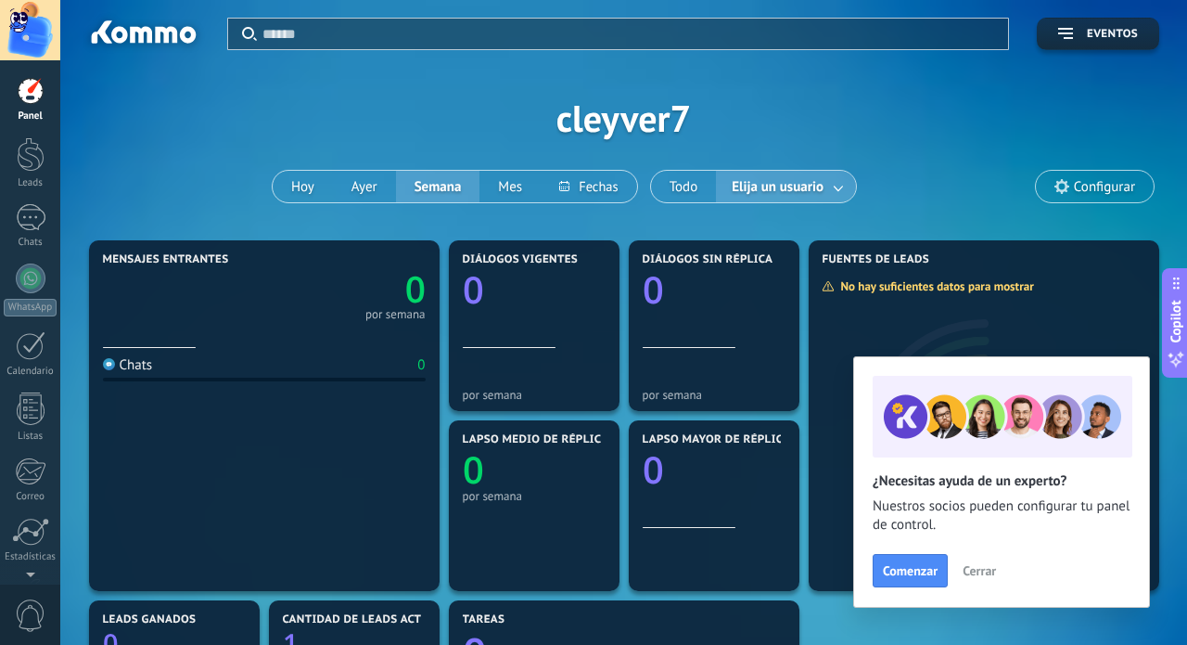
click at [839, 185] on link at bounding box center [839, 187] width 33 height 31
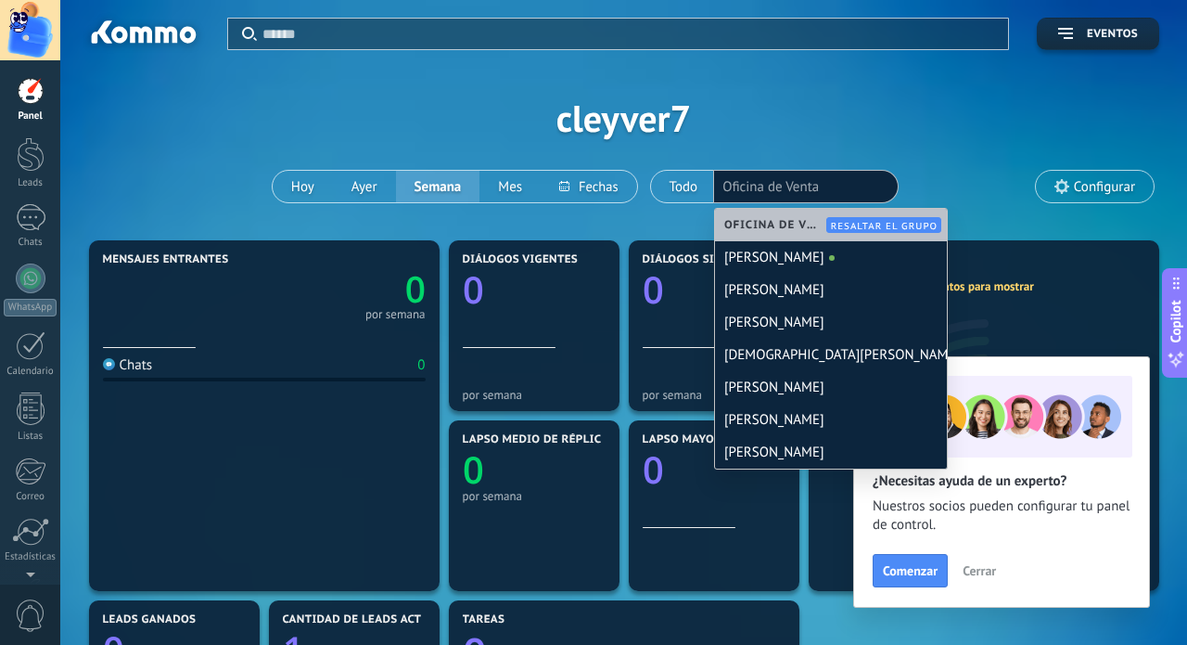
click at [947, 132] on div "Aplicar Eventos cleyver7 [DATE] [DATE] Semana Mes Todo Elija un usuario Oficina…" at bounding box center [623, 118] width 1071 height 236
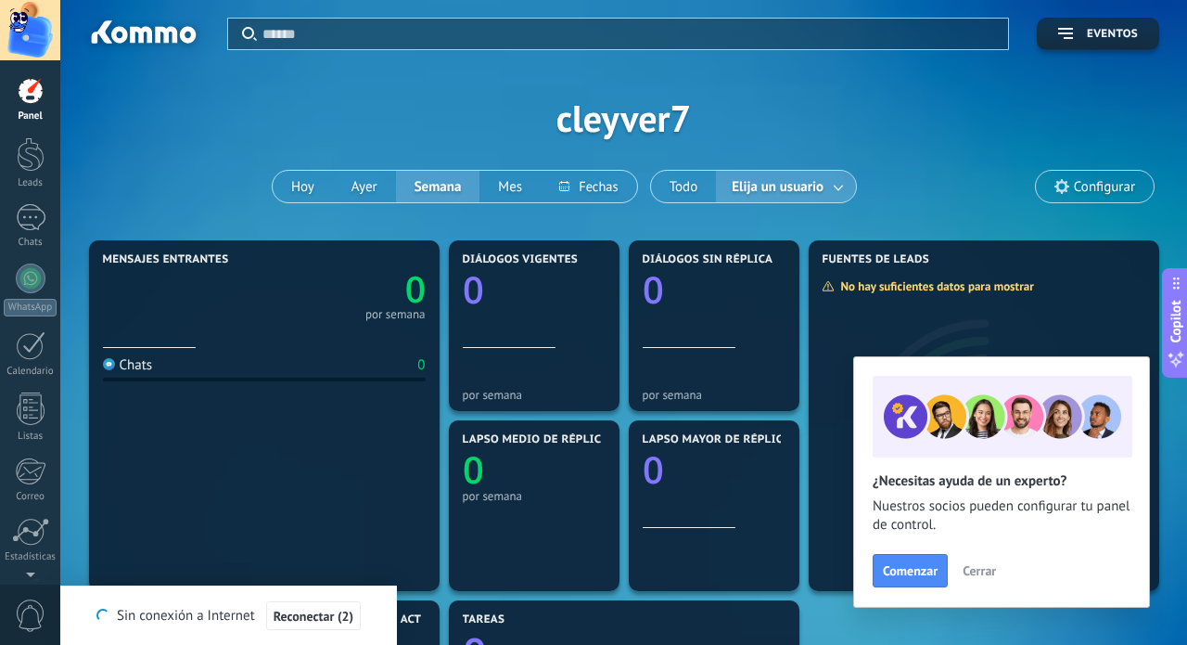
click at [420, 82] on div "Aplicar Eventos cleyver7 [DATE] [DATE] Semana Mes Todo Elija un usuario Configu…" at bounding box center [623, 118] width 1071 height 236
click at [997, 120] on div "Aplicar Eventos cleyver7 [DATE] [DATE] Semana Mes Todo Elija un usuario Configu…" at bounding box center [623, 118] width 1071 height 236
